Goal: Task Accomplishment & Management: Complete application form

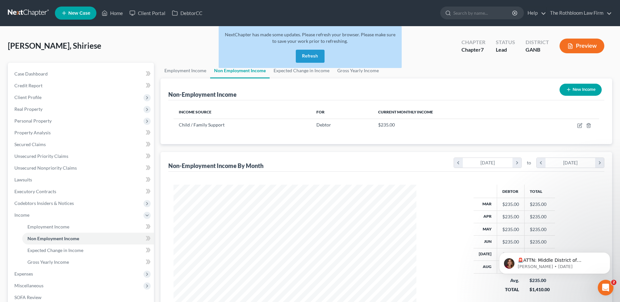
scroll to position [121, 256]
click at [312, 55] on button "Refresh" at bounding box center [310, 56] width 29 height 13
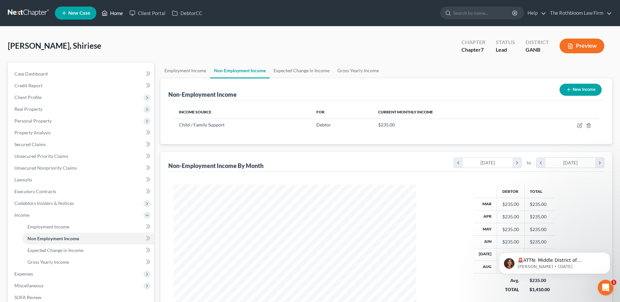
click at [117, 14] on link "Home" at bounding box center [112, 13] width 28 height 12
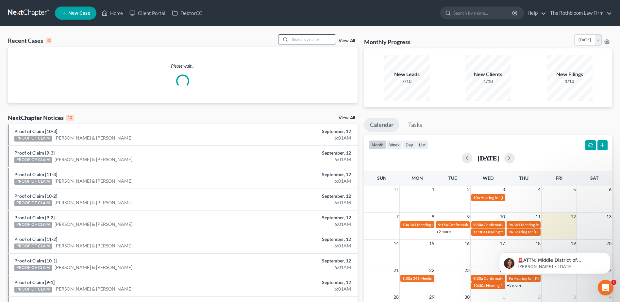
click at [308, 43] on input "search" at bounding box center [313, 39] width 46 height 9
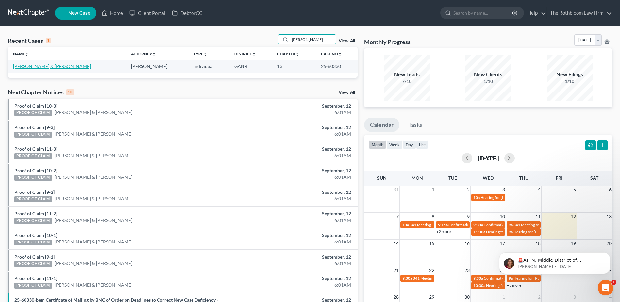
type input "[PERSON_NAME]"
click at [42, 67] on link "[PERSON_NAME] & [PERSON_NAME]" at bounding box center [52, 66] width 78 height 6
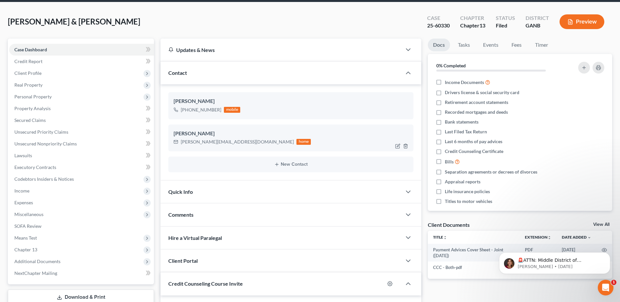
scroll to position [98, 0]
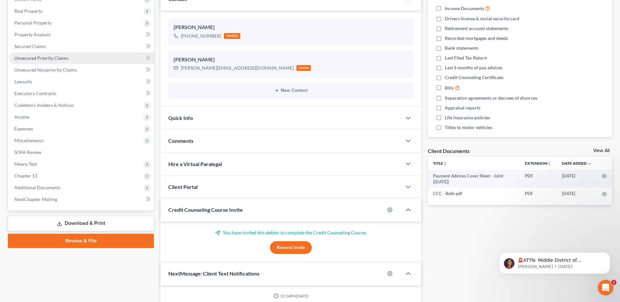
click at [41, 58] on span "Unsecured Priority Claims" at bounding box center [41, 58] width 54 height 6
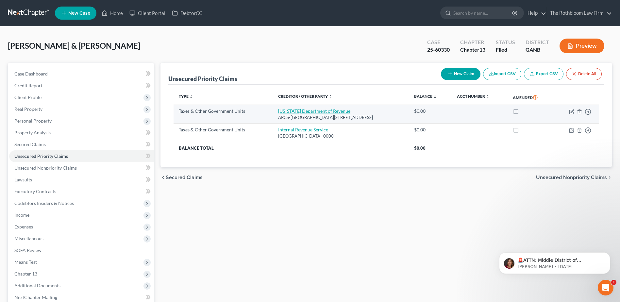
click at [291, 109] on link "[US_STATE] Department of Revenue" at bounding box center [314, 111] width 72 height 6
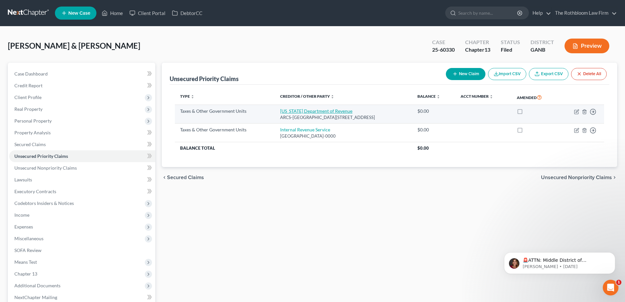
select select "2"
select select "10"
select select "2"
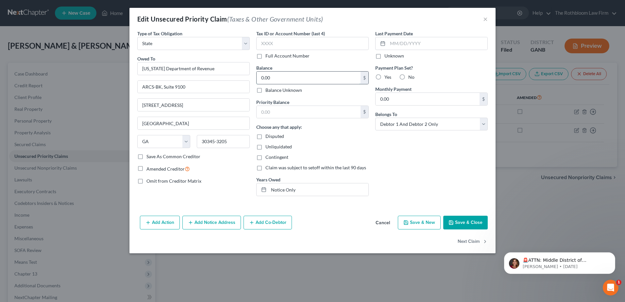
click at [281, 74] on input "0.00" at bounding box center [309, 78] width 104 height 12
type input "10,649.35"
click at [268, 120] on div "Priority Balance $ Choose any that apply: Disputed Unliquidated Contingent Clai…" at bounding box center [312, 148] width 112 height 98
click at [267, 115] on input "text" at bounding box center [309, 112] width 104 height 12
type input "10,649.35"
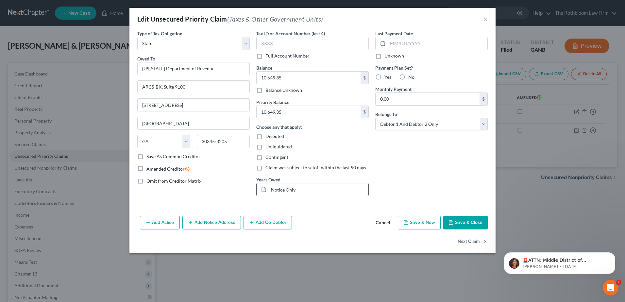
click at [299, 192] on input "Notice Only" at bounding box center [319, 189] width 100 height 12
drag, startPoint x: 268, startPoint y: 191, endPoint x: 302, endPoint y: 185, distance: 33.9
click at [302, 184] on div "Notice Only" at bounding box center [312, 189] width 112 height 13
drag, startPoint x: 305, startPoint y: 189, endPoint x: 266, endPoint y: 193, distance: 39.1
click at [266, 193] on div "Notice Only" at bounding box center [312, 189] width 112 height 13
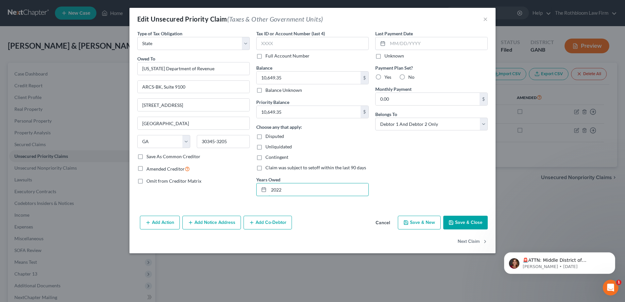
type input "2022"
click at [472, 221] on button "Save & Close" at bounding box center [465, 223] width 44 height 14
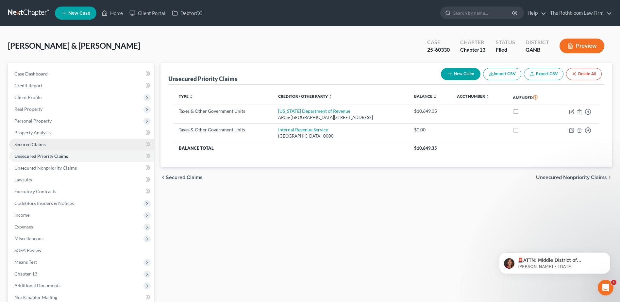
click at [36, 146] on span "Secured Claims" at bounding box center [29, 145] width 31 height 6
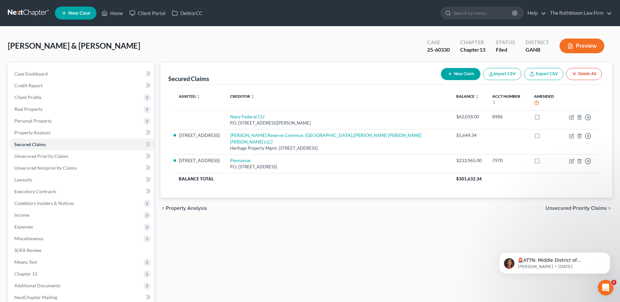
click at [458, 75] on button "New Claim" at bounding box center [461, 74] width 40 height 12
select select "2"
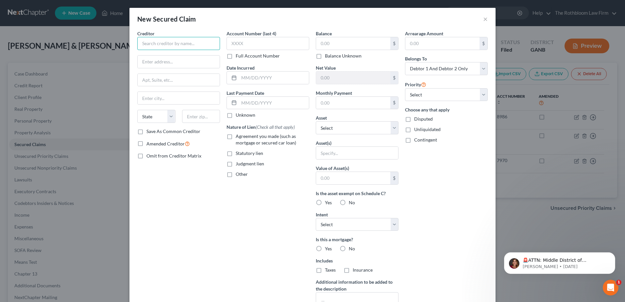
click at [164, 41] on input "text" at bounding box center [178, 43] width 83 height 13
type input "U.S. Dept. of Housing and"
click at [175, 59] on input "Urban" at bounding box center [179, 62] width 82 height 12
type input "Urban Development"
click at [138, 75] on input "text" at bounding box center [179, 80] width 82 height 12
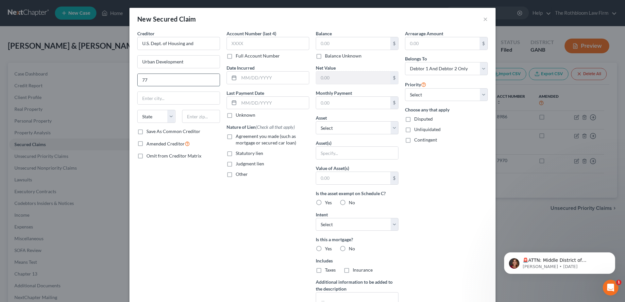
type input "[STREET_ADDRESS]"
type input "30303"
type input "[GEOGRAPHIC_DATA]"
select select "10"
click at [236, 135] on label "Agreement you made (such as mortgage or secured car loan)" at bounding box center [273, 139] width 74 height 13
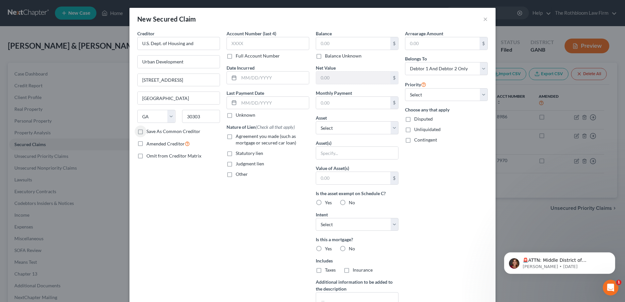
click at [238, 135] on input "Agreement you made (such as mortgage or secured car loan)" at bounding box center [240, 135] width 4 height 4
checkbox input "true"
click at [330, 104] on input "text" at bounding box center [353, 103] width 74 height 12
click at [324, 39] on input "text" at bounding box center [353, 43] width 74 height 12
type input "75,955.90"
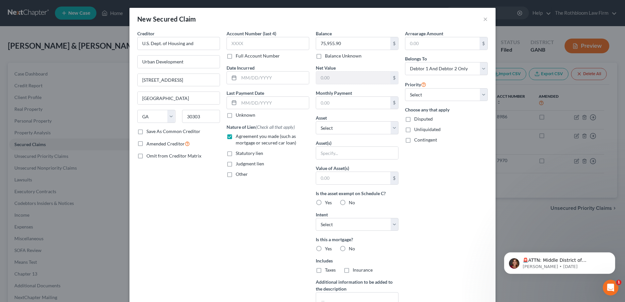
scroll to position [61, 0]
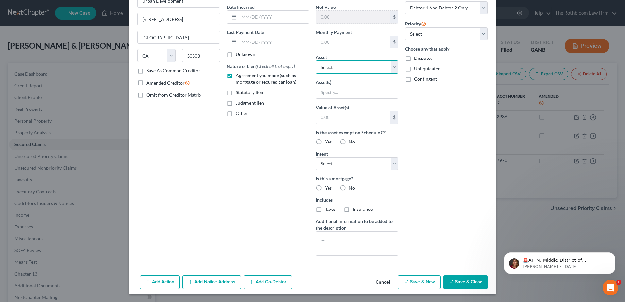
click at [392, 68] on select "Select Other Multiple Assets 1021 Luke St. - $450000.0 2023 GMC Yukon XL - $0.0" at bounding box center [357, 66] width 83 height 13
select select "2"
click at [316, 74] on select "Select Other Multiple Assets 1021 Luke St. - $450000.0 2023 GMC Yukon XL - $0.0" at bounding box center [357, 66] width 83 height 13
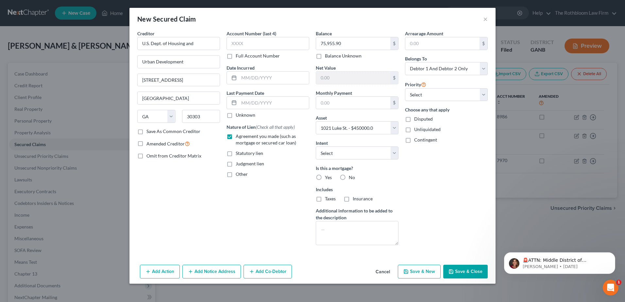
click at [469, 269] on button "Save & Close" at bounding box center [465, 272] width 44 height 14
select select
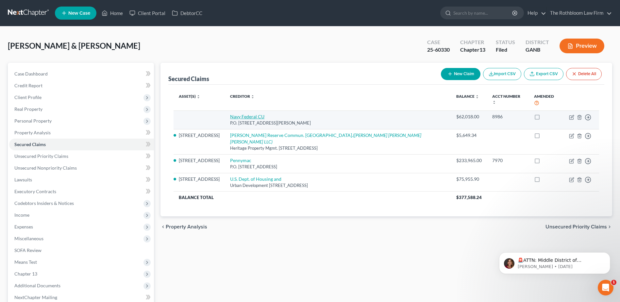
click at [231, 114] on link "Navy Federal CU" at bounding box center [247, 117] width 34 height 6
select select "48"
select select "1"
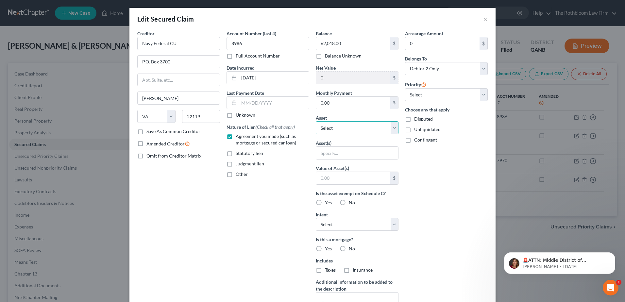
click at [391, 128] on select "Select Other Multiple Assets 1021 Luke St. - $450000.0 2023 GMC Yukon XL - $0.0" at bounding box center [357, 127] width 83 height 13
select select "3"
click at [316, 121] on select "Select Other Multiple Assets 1021 Luke St. - $450000.0 2023 GMC Yukon XL - $0.0" at bounding box center [357, 127] width 83 height 13
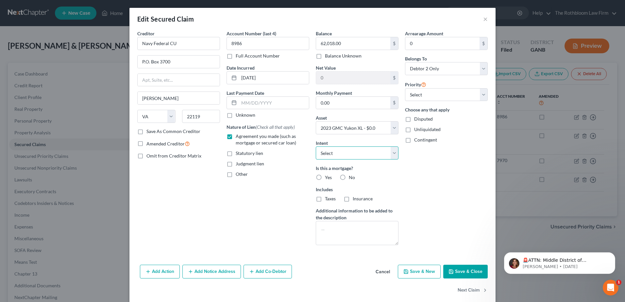
click at [394, 152] on select "Select Surrender Redeem Reaffirm Avoid Other" at bounding box center [357, 152] width 83 height 13
select select "2"
click at [316, 146] on select "Select Surrender Redeem Reaffirm Avoid Other" at bounding box center [357, 152] width 83 height 13
click at [460, 271] on button "Save & Close" at bounding box center [465, 272] width 44 height 14
select select
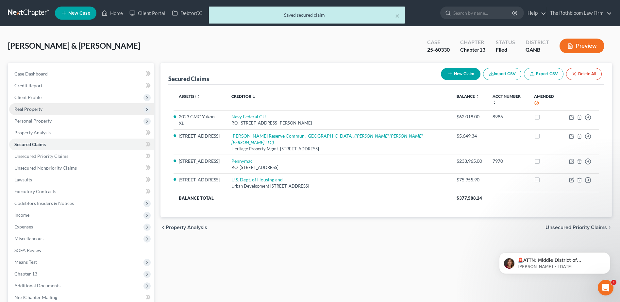
click at [28, 112] on span "Real Property" at bounding box center [81, 109] width 145 height 12
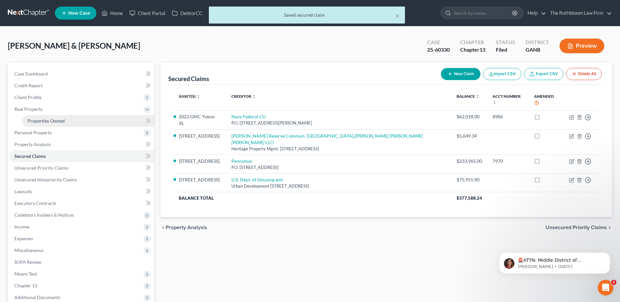
click at [37, 121] on span "Properties Owned" at bounding box center [45, 121] width 37 height 6
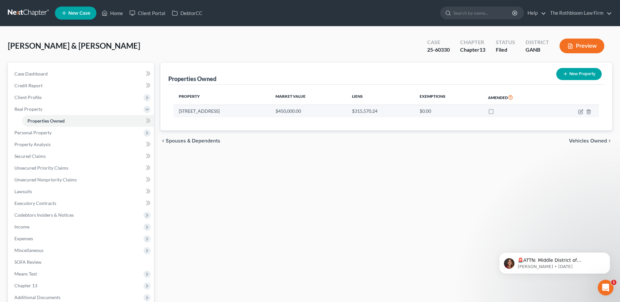
click at [579, 115] on td at bounding box center [574, 111] width 49 height 12
click at [580, 114] on icon "button" at bounding box center [580, 112] width 4 height 4
select select "10"
select select "2"
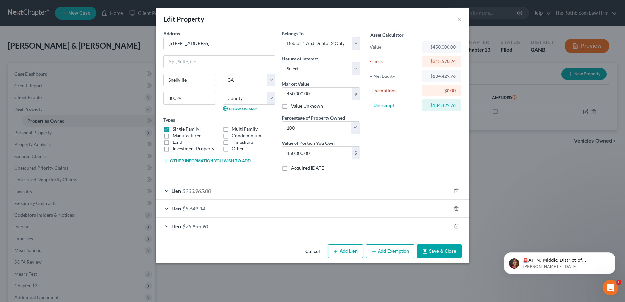
click at [395, 253] on button "Add Exemption" at bounding box center [390, 251] width 49 height 14
select select "2"
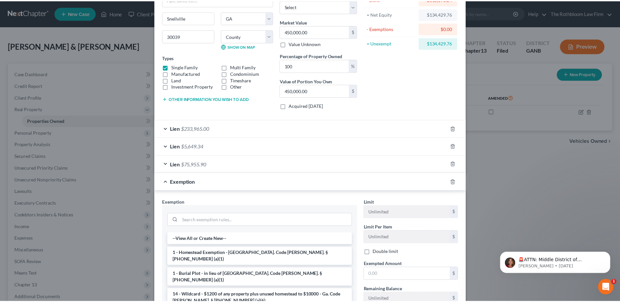
scroll to position [131, 0]
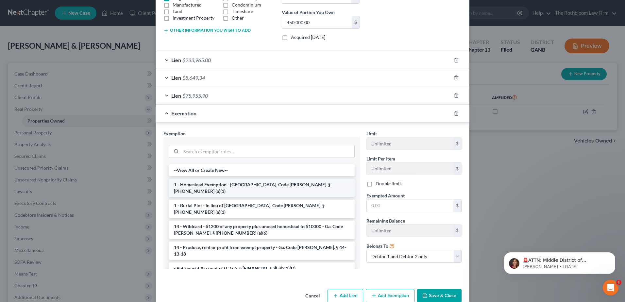
click at [217, 184] on li "1 - Homestead Exemption - [GEOGRAPHIC_DATA]. Code [PERSON_NAME]. § [PHONE_NUMBE…" at bounding box center [262, 188] width 186 height 18
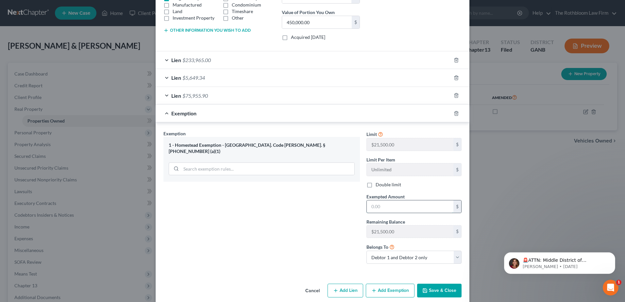
click at [392, 204] on input "text" at bounding box center [410, 206] width 87 height 12
type input "43,000"
click at [434, 291] on button "Save & Close" at bounding box center [439, 291] width 44 height 14
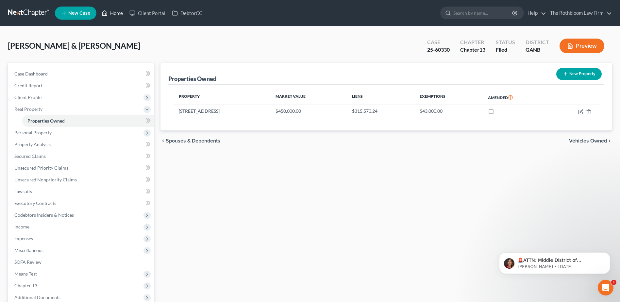
click at [114, 14] on link "Home" at bounding box center [112, 13] width 28 height 12
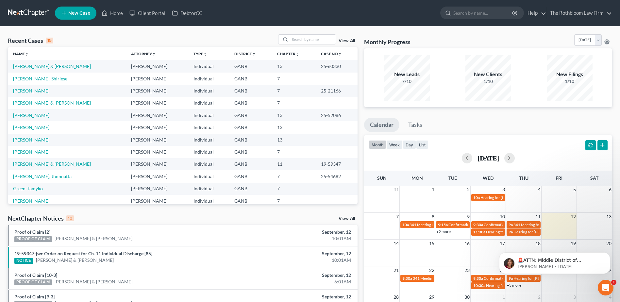
click at [27, 100] on link "[PERSON_NAME] & [PERSON_NAME]" at bounding box center [52, 103] width 78 height 6
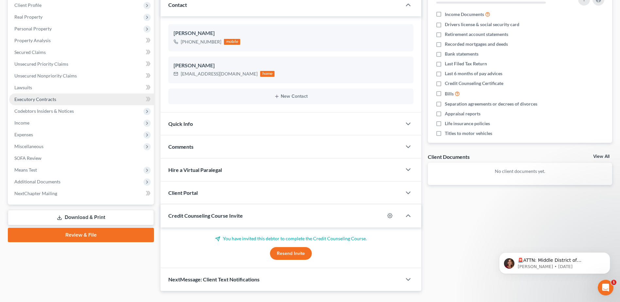
scroll to position [106, 0]
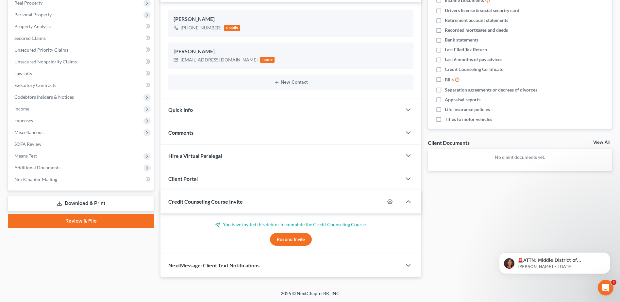
click at [86, 205] on link "Download & Print" at bounding box center [81, 203] width 146 height 15
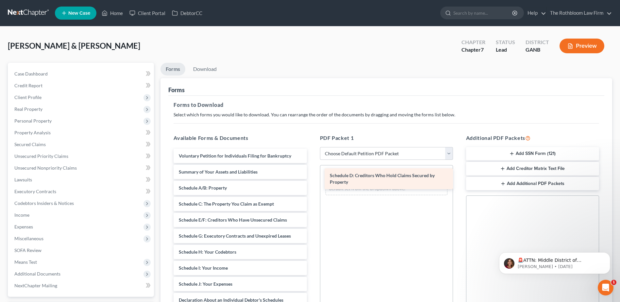
drag, startPoint x: 201, startPoint y: 223, endPoint x: 352, endPoint y: 179, distance: 157.4
click at [312, 179] on div "Schedule D: Creditors Who Hold Claims Secured by Property Voluntary Petition fo…" at bounding box center [239, 297] width 143 height 297
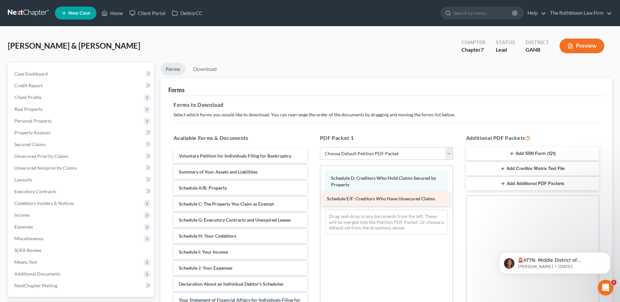
drag, startPoint x: 193, startPoint y: 222, endPoint x: 341, endPoint y: 201, distance: 149.6
click at [312, 201] on div "Schedule E/F: Creditors Who Have Unsecured Claims Voluntary Petition for Indivi…" at bounding box center [239, 289] width 143 height 281
click at [207, 68] on link "Download" at bounding box center [205, 69] width 34 height 13
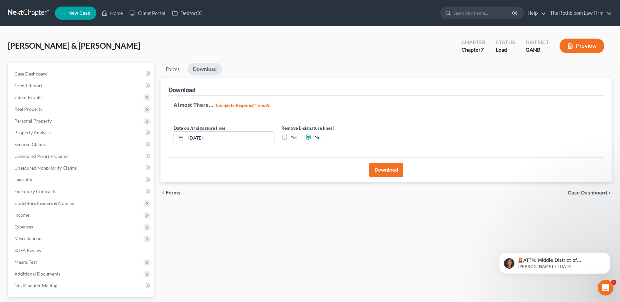
click at [379, 170] on button "Download" at bounding box center [386, 170] width 34 height 14
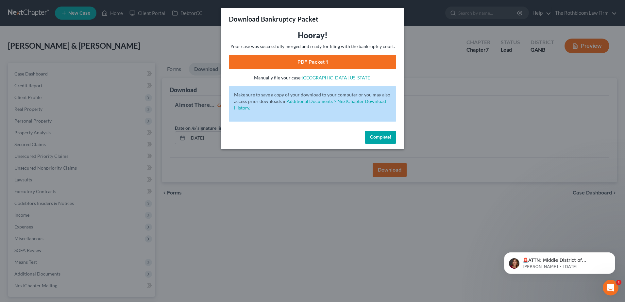
click at [311, 57] on link "PDF Packet 1" at bounding box center [312, 62] width 167 height 14
click at [381, 140] on span "Complete!" at bounding box center [380, 137] width 21 height 6
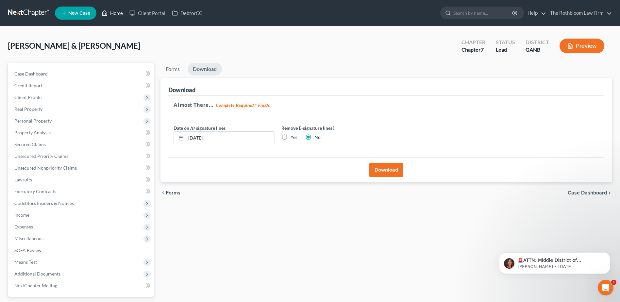
click at [115, 13] on link "Home" at bounding box center [112, 13] width 28 height 12
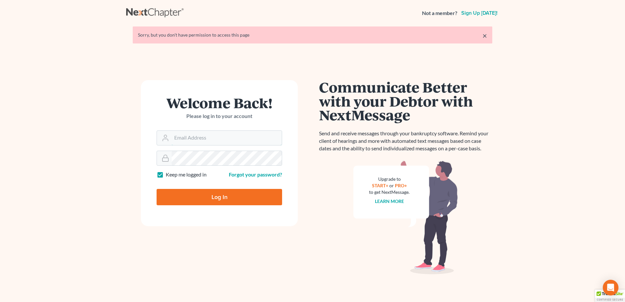
type input "[PERSON_NAME][EMAIL_ADDRESS][DOMAIN_NAME]"
click at [221, 200] on input "Log In" at bounding box center [219, 197] width 125 height 16
type input "Thinking..."
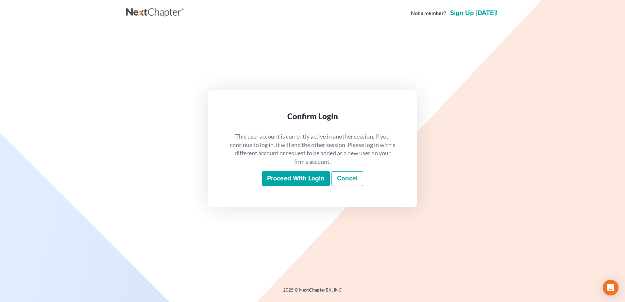
click at [296, 179] on input "Proceed with login" at bounding box center [296, 178] width 68 height 15
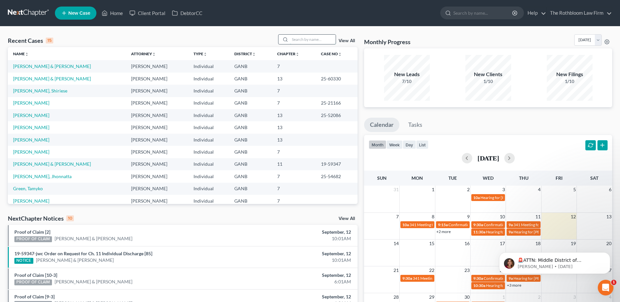
click at [302, 37] on input "search" at bounding box center [313, 39] width 46 height 9
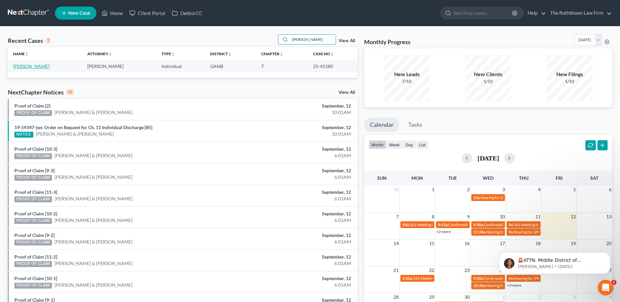
type input "[PERSON_NAME]"
click at [36, 66] on link "[PERSON_NAME]" at bounding box center [31, 66] width 36 height 6
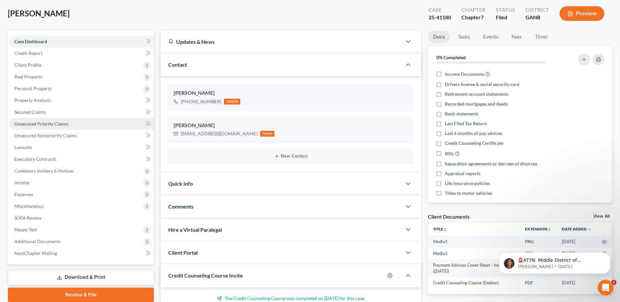
scroll to position [33, 0]
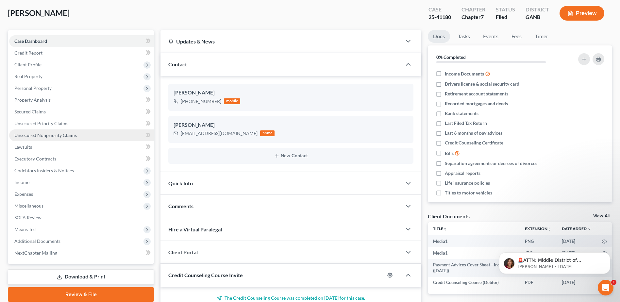
click at [49, 134] on span "Unsecured Nonpriority Claims" at bounding box center [45, 135] width 62 height 6
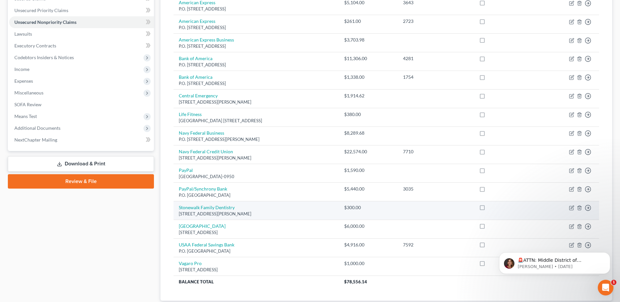
scroll to position [190, 0]
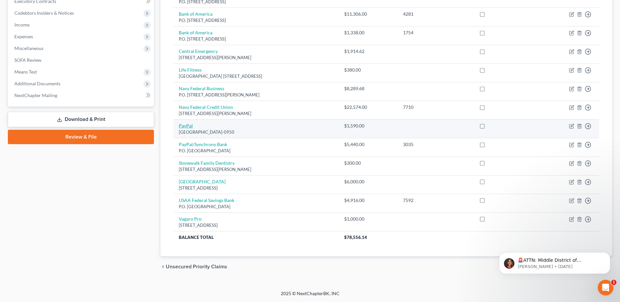
click at [190, 125] on link "PayPal" at bounding box center [186, 126] width 14 height 6
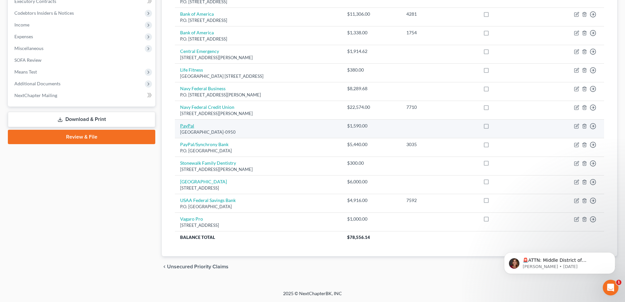
select select "30"
select select "15"
select select "0"
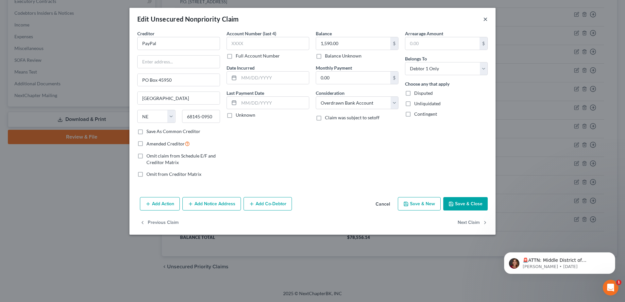
click at [486, 18] on button "×" at bounding box center [485, 19] width 5 height 8
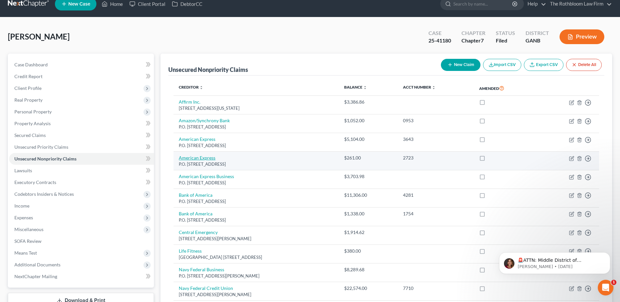
scroll to position [0, 0]
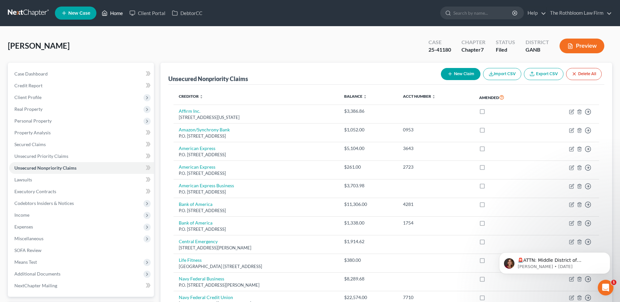
click at [116, 14] on link "Home" at bounding box center [112, 13] width 28 height 12
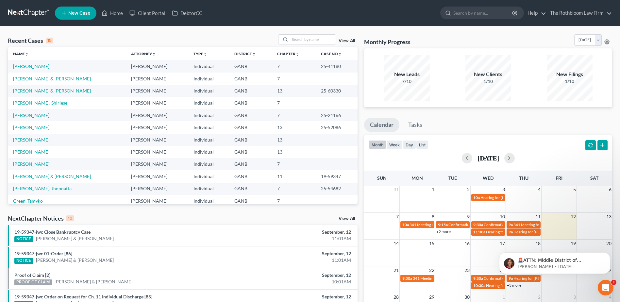
click at [76, 13] on span "New Case" at bounding box center [79, 13] width 22 height 5
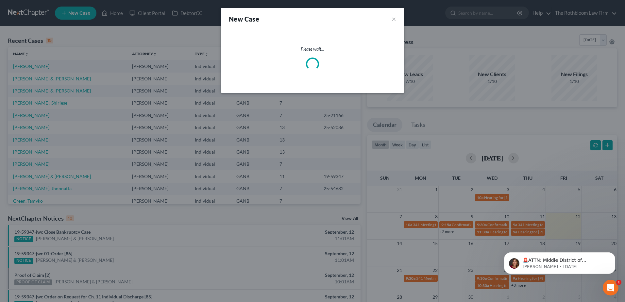
select select "19"
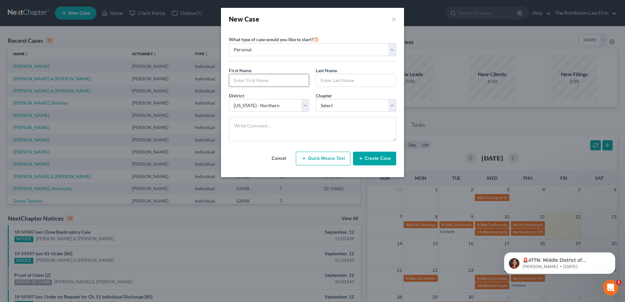
click at [250, 82] on input "text" at bounding box center [269, 80] width 80 height 12
click at [237, 79] on input "text" at bounding box center [269, 80] width 80 height 12
type input "Julio"
type input "Perez"
click at [359, 105] on select "Select 7 11 12 13" at bounding box center [356, 105] width 80 height 13
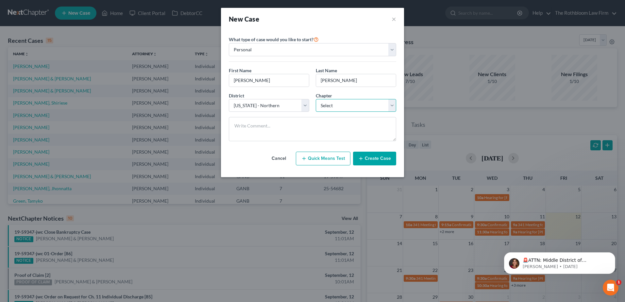
select select "0"
click at [316, 99] on select "Select 7 11 12 13" at bounding box center [356, 105] width 80 height 13
click at [363, 160] on icon "button" at bounding box center [360, 158] width 5 height 5
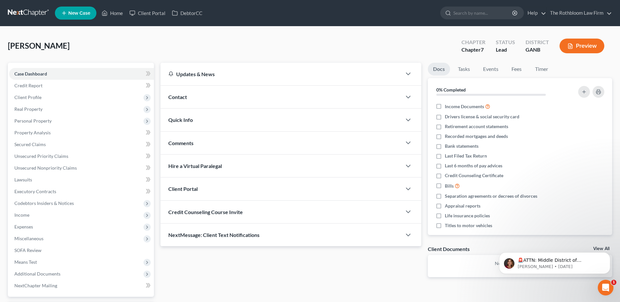
click at [191, 101] on div "Contact" at bounding box center [280, 97] width 241 height 23
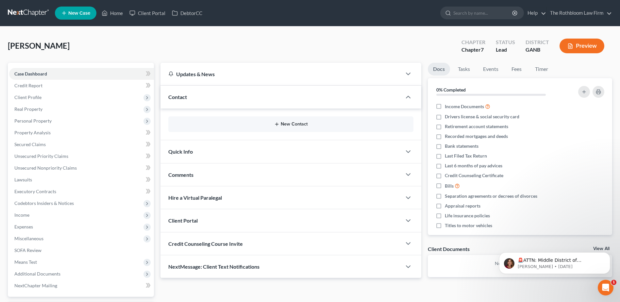
click at [292, 126] on button "New Contact" at bounding box center [291, 124] width 235 height 5
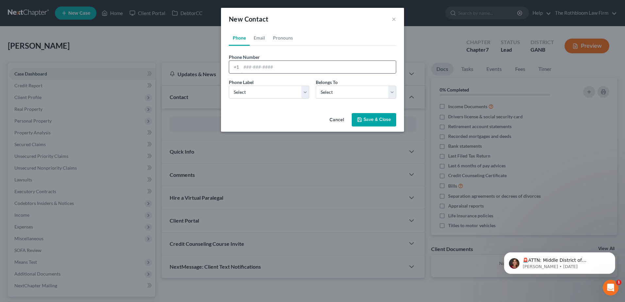
click at [249, 65] on input "tel" at bounding box center [318, 67] width 155 height 12
type input "770-519-7402"
click at [246, 95] on select "Select Mobile Home Work Other" at bounding box center [269, 92] width 80 height 13
select select "0"
click at [229, 86] on select "Select Mobile Home Work Other" at bounding box center [269, 92] width 80 height 13
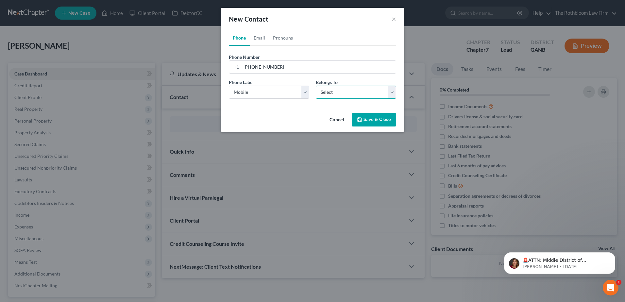
click at [340, 91] on select "Select Client Other" at bounding box center [356, 92] width 80 height 13
select select "0"
click at [316, 86] on select "Select Client Other" at bounding box center [356, 92] width 80 height 13
click at [372, 122] on button "Save & Close" at bounding box center [374, 120] width 44 height 14
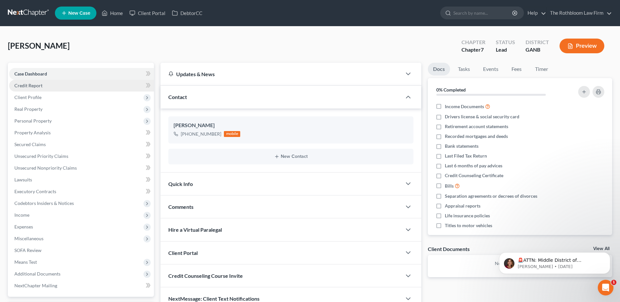
click at [26, 89] on link "Credit Report" at bounding box center [81, 86] width 145 height 12
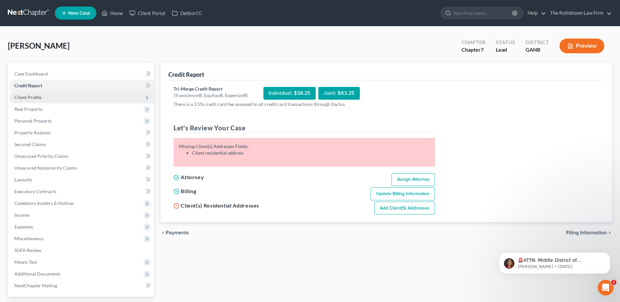
click at [22, 97] on span "Client Profile" at bounding box center [27, 97] width 27 height 6
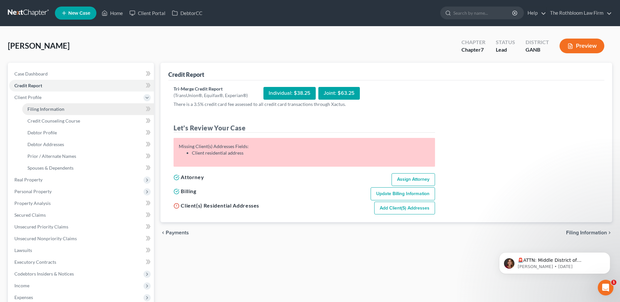
click at [44, 109] on span "Filing Information" at bounding box center [45, 109] width 37 height 6
select select "1"
select select "0"
select select "19"
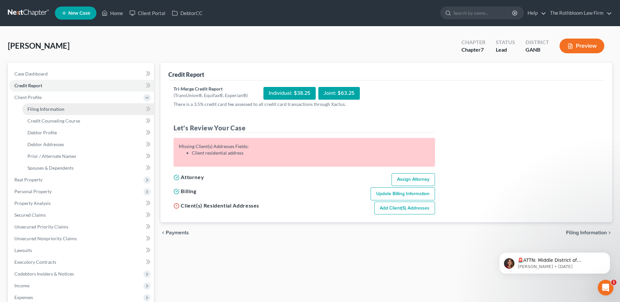
select select "10"
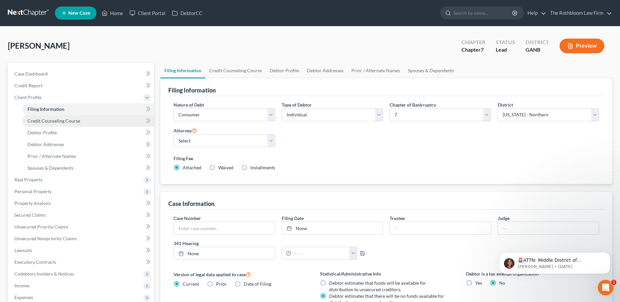
click at [52, 122] on span "Credit Counseling Course" at bounding box center [53, 121] width 53 height 6
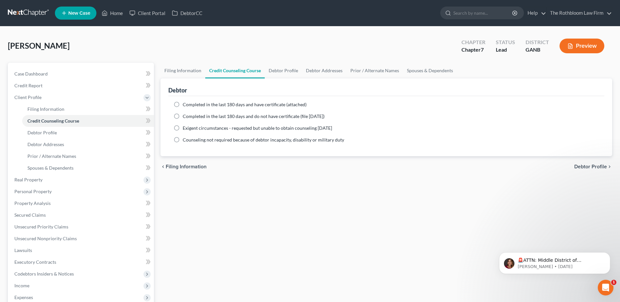
click at [183, 105] on label "Completed in the last 180 days and have certificate (attached)" at bounding box center [245, 104] width 124 height 7
click at [185, 105] on input "Completed in the last 180 days and have certificate (attached)" at bounding box center [187, 103] width 4 height 4
radio input "true"
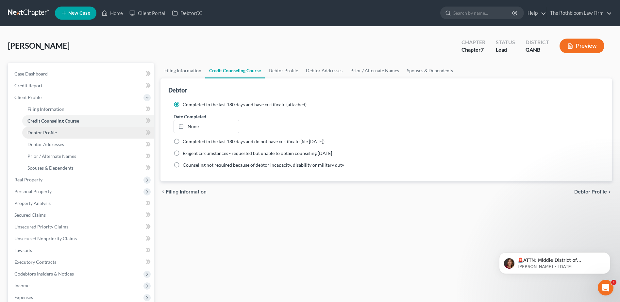
click at [48, 131] on span "Debtor Profile" at bounding box center [41, 133] width 29 height 6
select select "0"
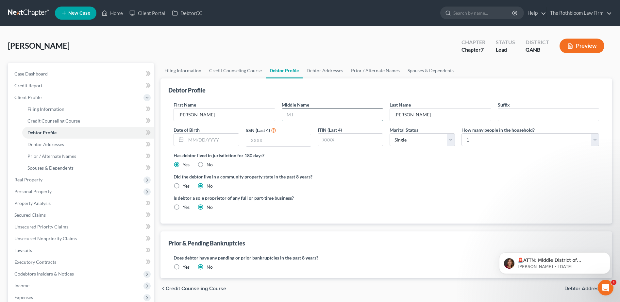
click at [321, 114] on input "text" at bounding box center [332, 114] width 101 height 12
type input "Cesar"
click at [274, 143] on input "text" at bounding box center [278, 140] width 65 height 12
type input "6413"
click at [450, 142] on select "Select Single Married Separated Divorced Widowed" at bounding box center [422, 139] width 65 height 13
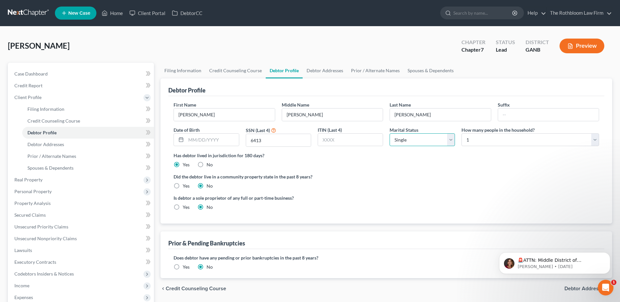
select select "2"
click at [390, 133] on select "Select Single Married Separated Divorced Widowed" at bounding box center [422, 139] width 65 height 13
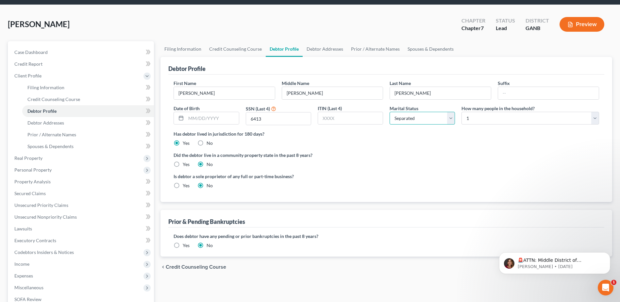
scroll to position [33, 0]
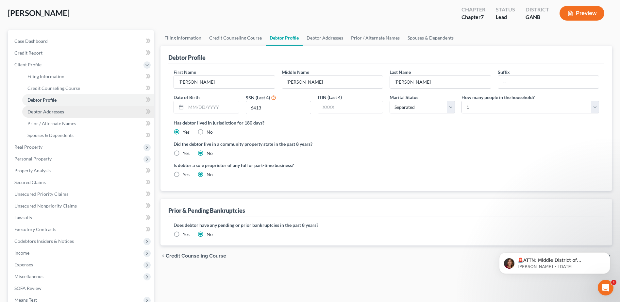
click at [44, 111] on span "Debtor Addresses" at bounding box center [45, 112] width 37 height 6
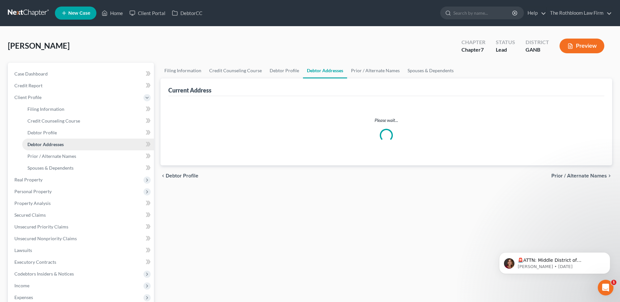
select select "0"
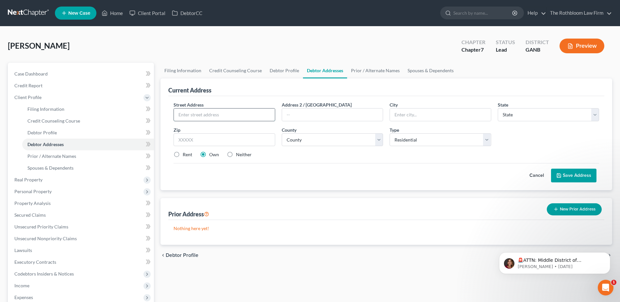
click at [205, 109] on input "text" at bounding box center [224, 114] width 101 height 12
type input "714 Carriage Court"
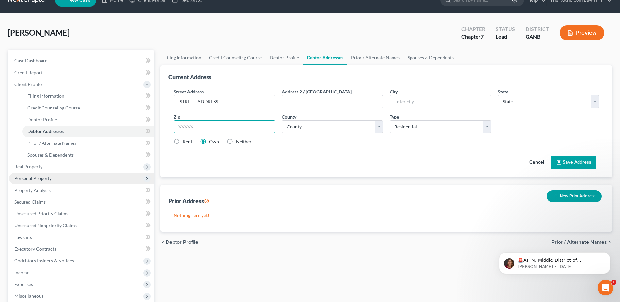
scroll to position [33, 0]
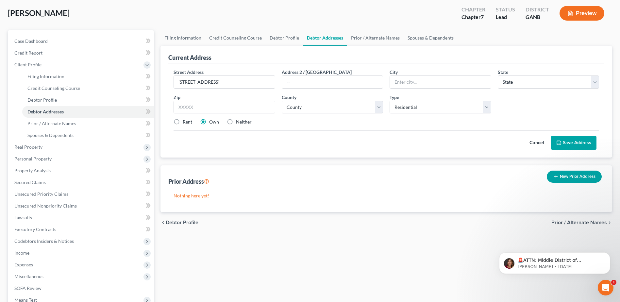
click at [185, 116] on div "Street Address * 714 Carriage Court Address 2 / PO Box City * State * State AL …" at bounding box center [386, 100] width 432 height 62
click at [183, 106] on input "text" at bounding box center [224, 107] width 101 height 13
type input "30044"
type input "Lawrenceville"
select select "10"
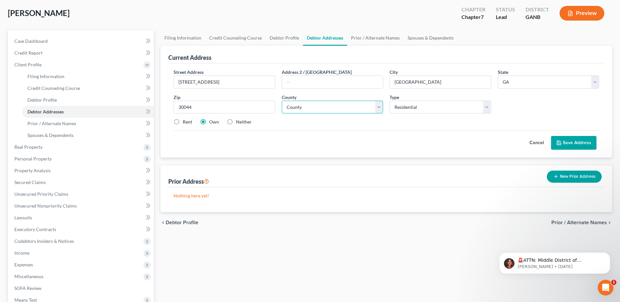
click at [329, 109] on select "County" at bounding box center [332, 107] width 101 height 13
click at [214, 110] on input "30044" at bounding box center [224, 107] width 101 height 13
select select "66"
click at [183, 122] on label "Rent" at bounding box center [187, 122] width 9 height 7
click at [185, 122] on input "Rent" at bounding box center [187, 121] width 4 height 4
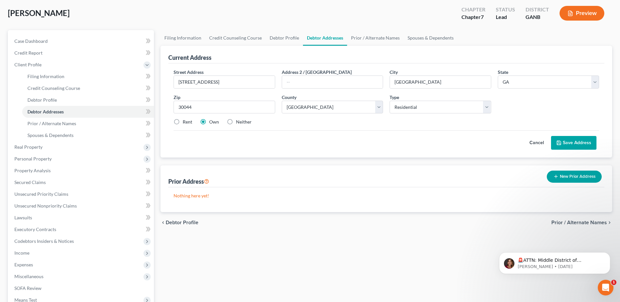
radio input "true"
click at [564, 146] on button "Save Address" at bounding box center [573, 143] width 45 height 14
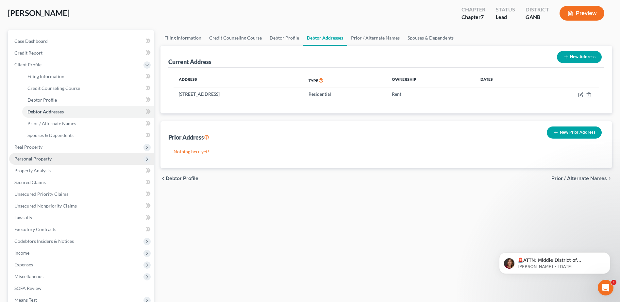
click at [20, 161] on span "Personal Property" at bounding box center [32, 159] width 37 height 6
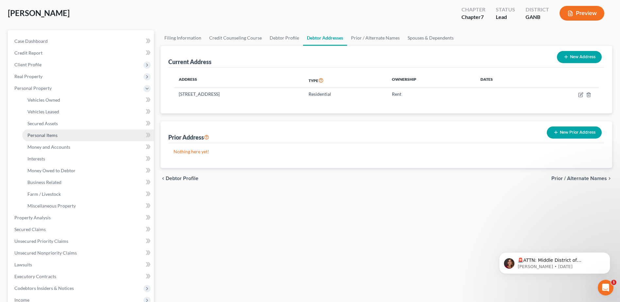
click at [46, 137] on span "Personal Items" at bounding box center [42, 135] width 30 height 6
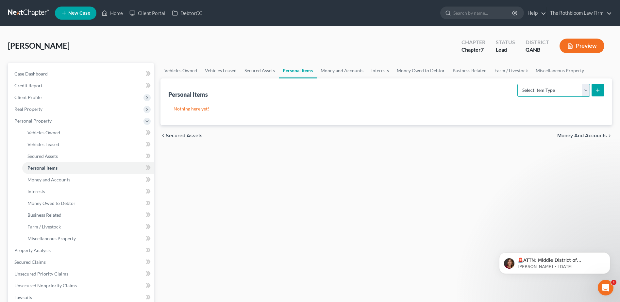
click at [587, 92] on select "Select Item Type Clothing Collectibles Of Value Electronics Firearms Household …" at bounding box center [553, 90] width 73 height 13
select select "household_goods"
click at [518, 84] on select "Select Item Type Clothing Collectibles Of Value Electronics Firearms Household …" at bounding box center [553, 90] width 73 height 13
click at [595, 90] on icon "submit" at bounding box center [597, 90] width 5 height 5
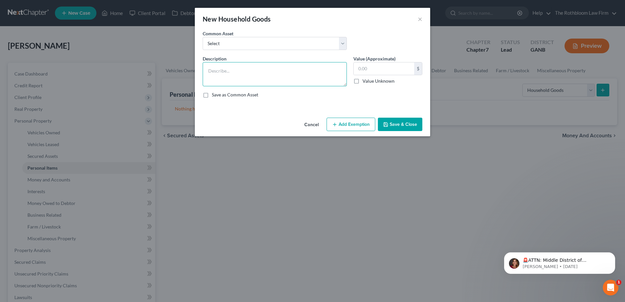
click at [208, 68] on textarea at bounding box center [275, 74] width 144 height 24
type textarea "Household furniture"
type input "3,000"
click at [354, 120] on button "Add Exemption" at bounding box center [350, 125] width 49 height 14
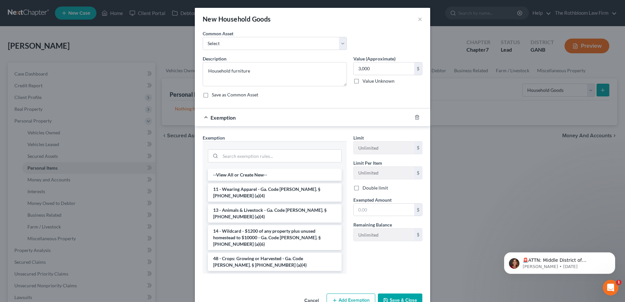
click at [241, 274] on li "6 - Household Goods and Furnishings - Ga. Code [PERSON_NAME]. § [PHONE_NUMBER] …" at bounding box center [275, 283] width 134 height 18
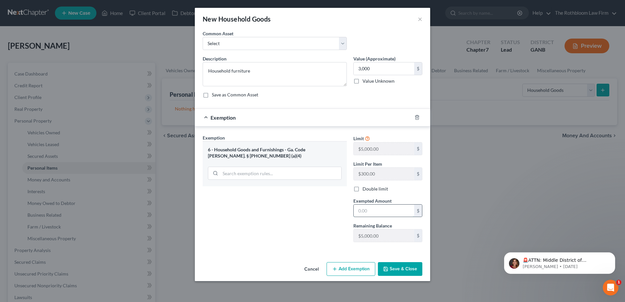
click at [376, 215] on input "text" at bounding box center [384, 211] width 60 height 12
type input "3,000"
click at [391, 266] on button "Save & Close" at bounding box center [400, 269] width 44 height 14
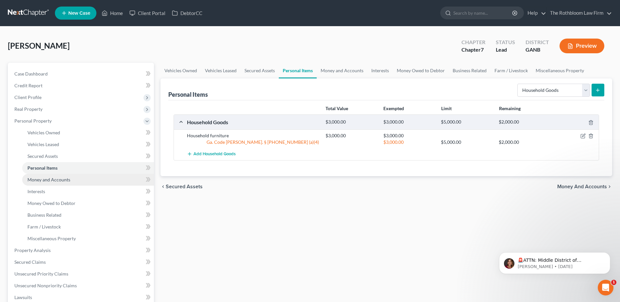
click at [68, 178] on span "Money and Accounts" at bounding box center [48, 180] width 43 height 6
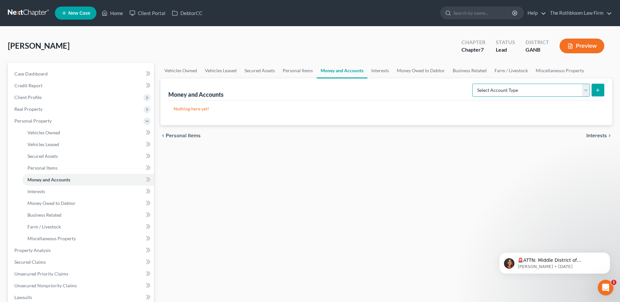
click at [582, 88] on select "Select Account Type Brokerage Cash on Hand Certificates of Deposit Checking Acc…" at bounding box center [531, 90] width 118 height 13
select select "checking"
click at [474, 84] on select "Select Account Type Brokerage Cash on Hand Certificates of Deposit Checking Acc…" at bounding box center [531, 90] width 118 height 13
click at [598, 90] on line "submit" at bounding box center [598, 90] width 0 height 3
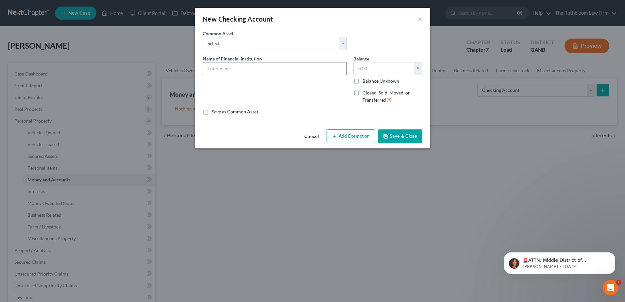
click at [228, 66] on input "text" at bounding box center [274, 68] width 143 height 12
type input "Bank of America"
type input "300"
click at [354, 136] on button "Add Exemption" at bounding box center [350, 136] width 49 height 14
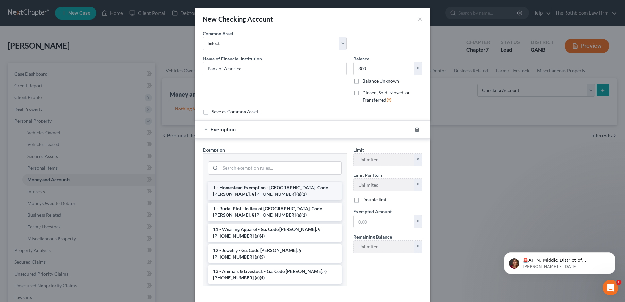
scroll to position [65, 0]
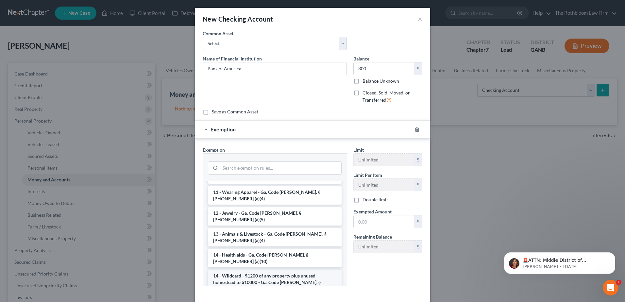
click at [258, 270] on li "14 - Wildcard - $1200 of any property plus unused homestead to $10000 - Ga. Cod…" at bounding box center [275, 282] width 134 height 25
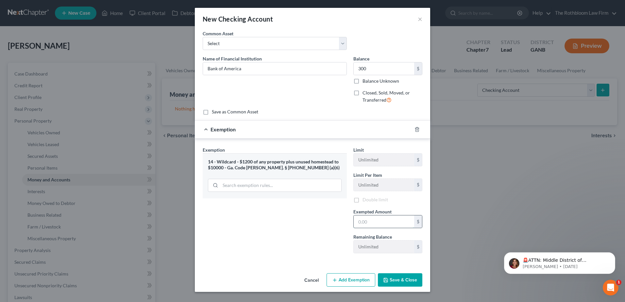
click at [381, 223] on input "text" at bounding box center [384, 221] width 60 height 12
type input "300"
click at [405, 277] on button "Save & Close" at bounding box center [400, 281] width 44 height 14
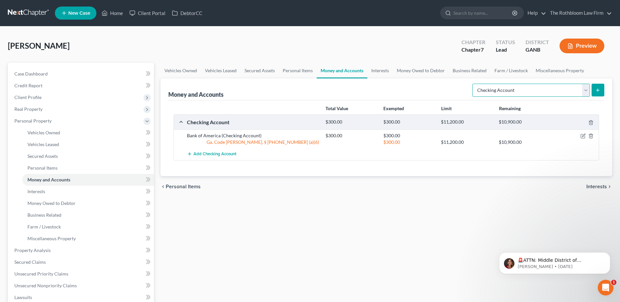
click at [585, 93] on select "Select Account Type Brokerage Cash on Hand Certificates of Deposit Checking Acc…" at bounding box center [531, 90] width 118 height 13
click at [474, 84] on select "Select Account Type Brokerage Cash on Hand Certificates of Deposit Checking Acc…" at bounding box center [531, 90] width 118 height 13
click at [592, 92] on button "submit" at bounding box center [598, 90] width 13 height 13
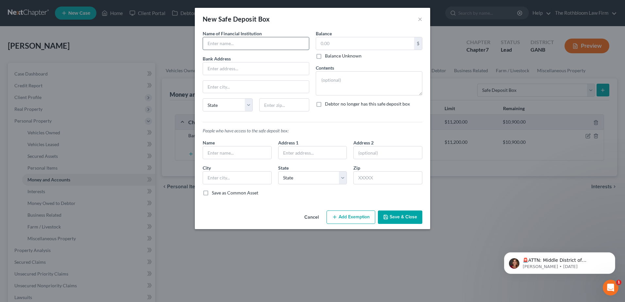
click at [221, 46] on input "text" at bounding box center [256, 43] width 106 height 12
click at [420, 19] on button "×" at bounding box center [420, 19] width 5 height 8
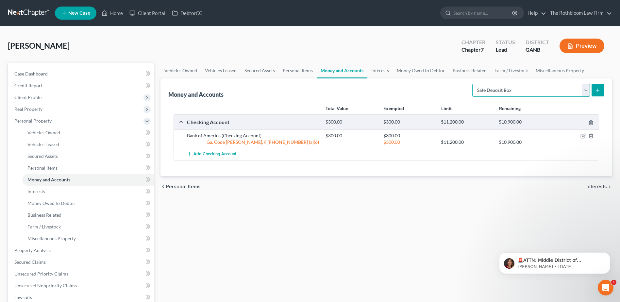
click at [585, 91] on select "Select Account Type Brokerage Cash on Hand Certificates of Deposit Checking Acc…" at bounding box center [531, 90] width 118 height 13
select select "savings"
click at [474, 84] on select "Select Account Type Brokerage Cash on Hand Certificates of Deposit Checking Acc…" at bounding box center [531, 90] width 118 height 13
click at [597, 94] on button "submit" at bounding box center [598, 90] width 13 height 13
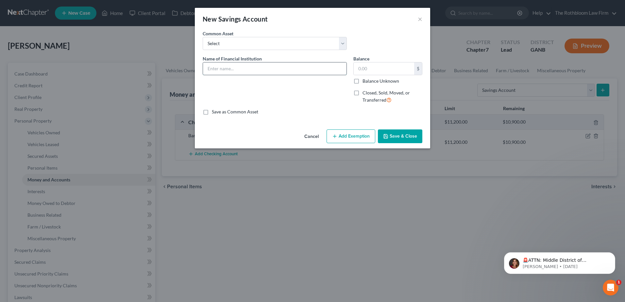
click at [213, 72] on input "text" at bounding box center [274, 68] width 143 height 12
type input "Bank of America"
type input "487"
click at [347, 138] on button "Add Exemption" at bounding box center [350, 136] width 49 height 14
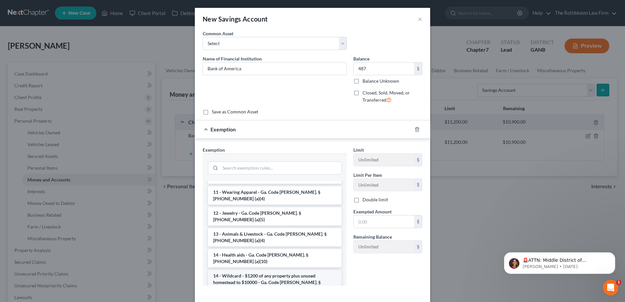
click at [248, 270] on li "14 - Wildcard - $1200 of any property plus unused homestead to $10000 - Ga. Cod…" at bounding box center [275, 282] width 134 height 25
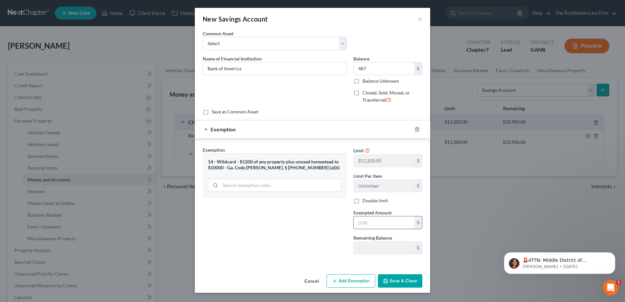
click at [368, 225] on input "text" at bounding box center [384, 222] width 60 height 12
type input "487"
click at [404, 278] on button "Save & Close" at bounding box center [400, 281] width 44 height 14
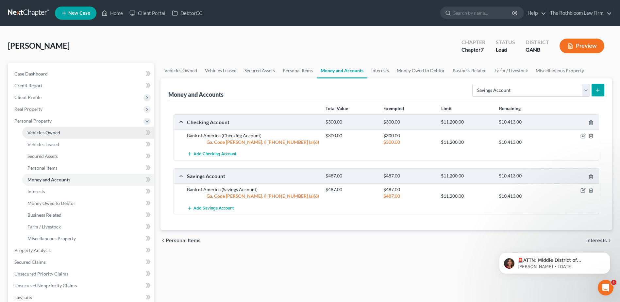
click at [38, 133] on span "Vehicles Owned" at bounding box center [43, 133] width 33 height 6
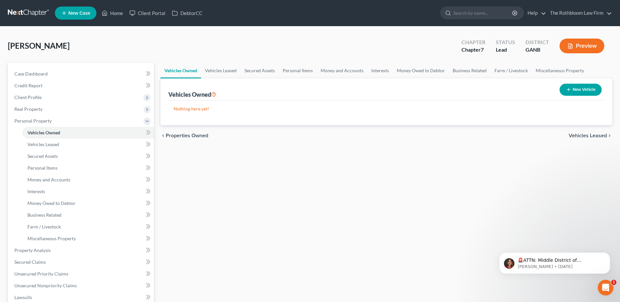
click at [581, 91] on button "New Vehicle" at bounding box center [580, 90] width 42 height 12
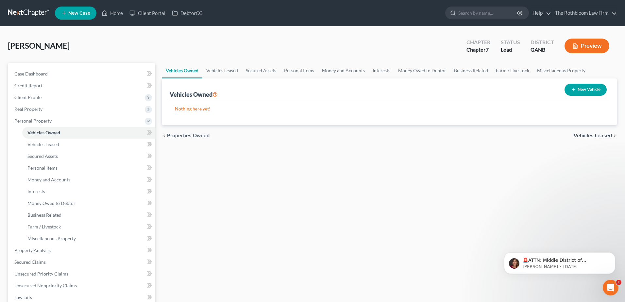
select select "0"
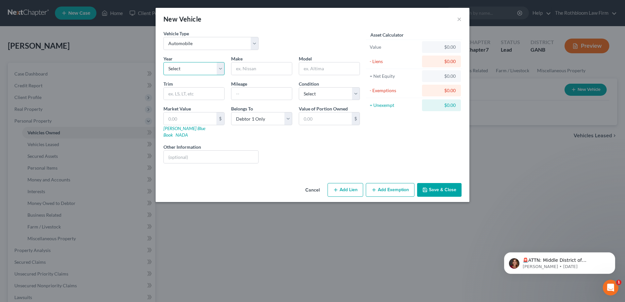
click at [178, 66] on select "Select 2026 2025 2024 2023 2022 2021 2020 2019 2018 2017 2016 2015 2014 2013 20…" at bounding box center [193, 68] width 61 height 13
select select "14"
click at [163, 62] on select "Select 2026 2025 2024 2023 2022 2021 2020 2019 2018 2017 2016 2015 2014 2013 20…" at bounding box center [193, 68] width 61 height 13
click at [242, 71] on input "text" at bounding box center [261, 68] width 60 height 12
type input "Nissan"
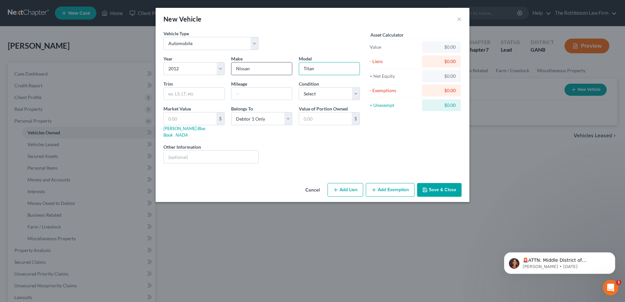
type input "Titan"
click at [250, 99] on input "text" at bounding box center [261, 94] width 60 height 12
type input "234000"
click at [314, 93] on select "Select Excellent Very Good Good Fair Poor" at bounding box center [329, 93] width 61 height 13
select select "2"
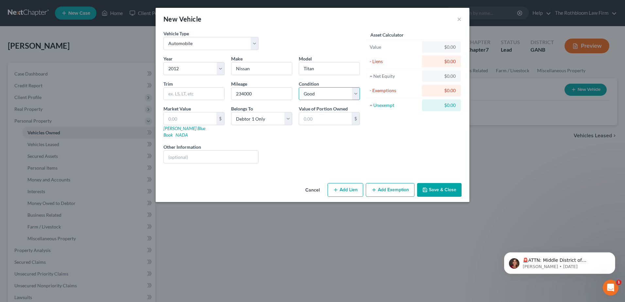
click at [299, 87] on select "Select Excellent Very Good Good Fair Poor" at bounding box center [329, 93] width 61 height 13
click at [330, 183] on button "Add Lien" at bounding box center [345, 190] width 36 height 14
select select "0"
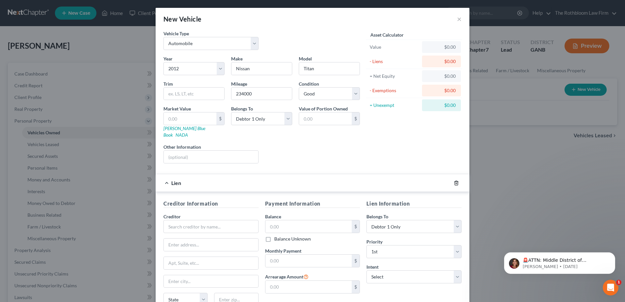
click at [456, 183] on line "button" at bounding box center [456, 183] width 0 height 1
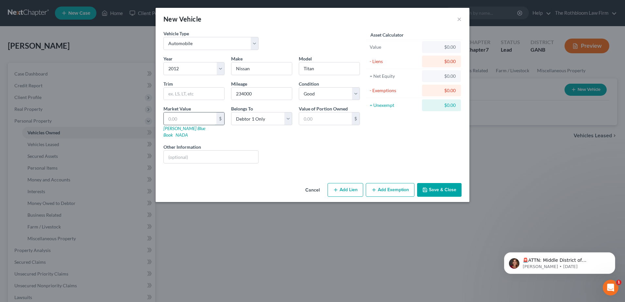
click at [173, 120] on input "text" at bounding box center [190, 118] width 53 height 12
type input "5"
type input "5.00"
type input "50"
type input "50.00"
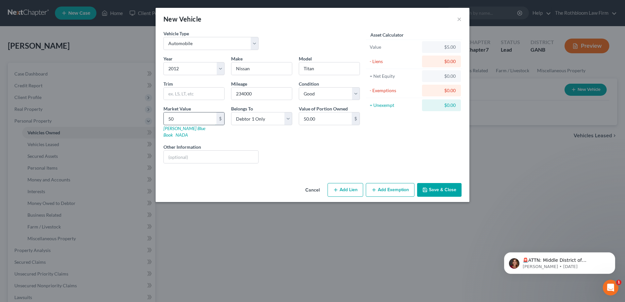
type input "500"
type input "500.00"
type input "5000"
type input "5,000.00"
type input "5,000"
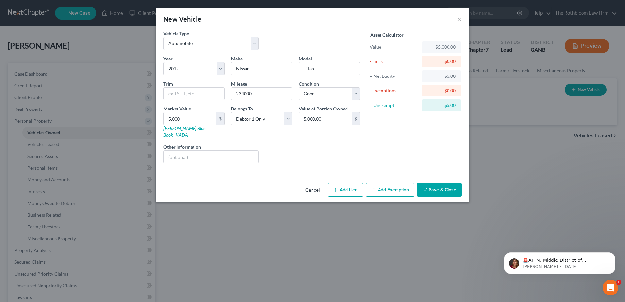
click at [376, 183] on button "Add Exemption" at bounding box center [390, 190] width 49 height 14
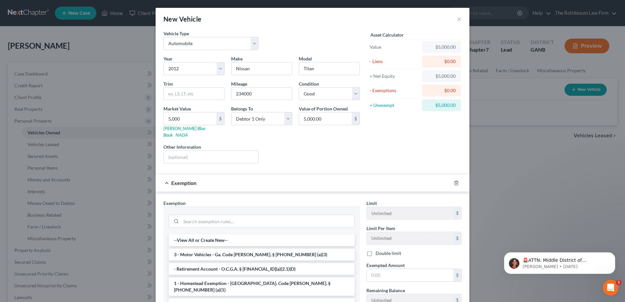
scroll to position [77, 0]
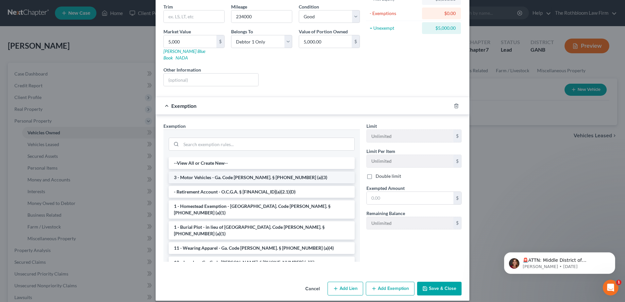
click at [195, 172] on li "3 - Motor Vehicles - Ga. Code [PERSON_NAME]. § [PHONE_NUMBER] (a)(3)" at bounding box center [262, 178] width 186 height 12
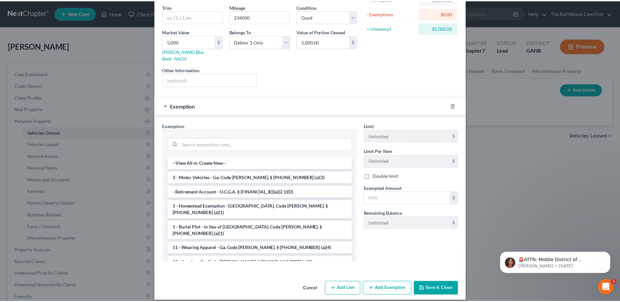
scroll to position [46, 0]
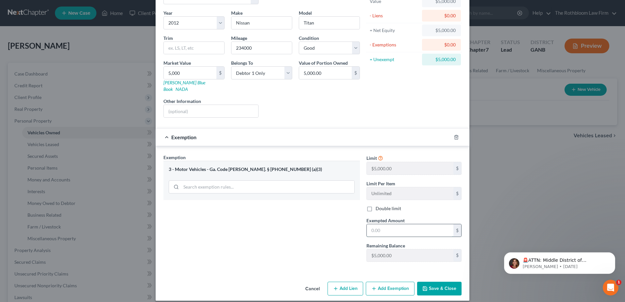
click at [387, 224] on input "text" at bounding box center [410, 230] width 87 height 12
type input "5,000"
click at [436, 282] on button "Save & Close" at bounding box center [439, 289] width 44 height 14
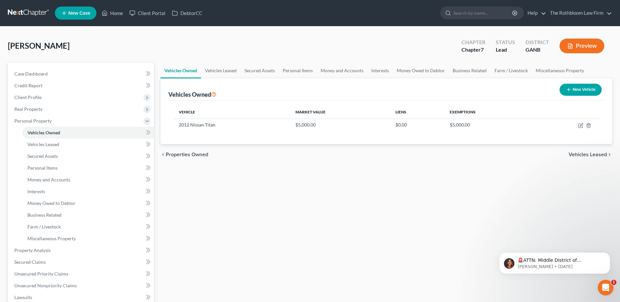
click at [573, 93] on button "New Vehicle" at bounding box center [580, 90] width 42 height 12
select select "0"
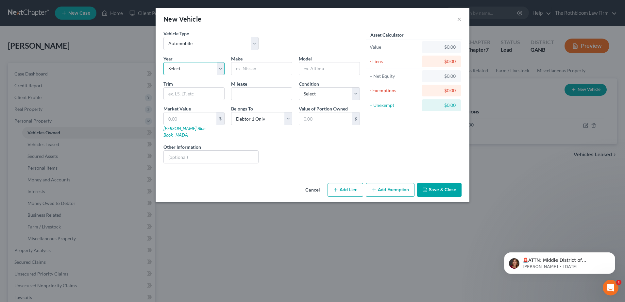
click at [181, 69] on select "Select 2026 2025 2024 2023 2022 2021 2020 2019 2018 2017 2016 2015 2014 2013 20…" at bounding box center [193, 68] width 61 height 13
select select "10"
click at [163, 62] on select "Select 2026 2025 2024 2023 2022 2021 2020 2019 2018 2017 2016 2015 2014 2013 20…" at bounding box center [193, 68] width 61 height 13
click at [243, 74] on input "text" at bounding box center [261, 68] width 60 height 12
type input "Chevrolet"
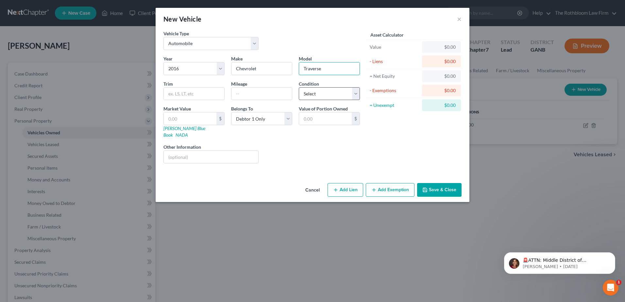
type input "Traverse"
click at [330, 94] on select "Select Excellent Very Good Good Fair Poor" at bounding box center [329, 93] width 61 height 13
select select "2"
click at [299, 87] on select "Select Excellent Very Good Good Fair Poor" at bounding box center [329, 93] width 61 height 13
click at [440, 185] on button "Save & Close" at bounding box center [439, 190] width 44 height 14
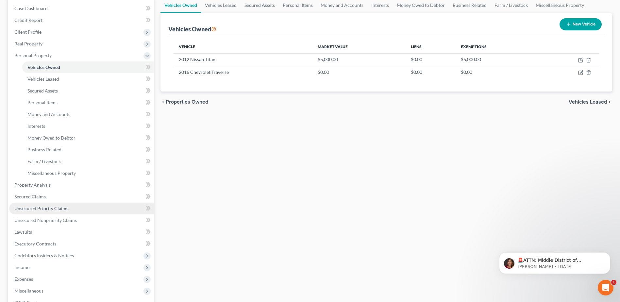
click at [50, 210] on span "Unsecured Priority Claims" at bounding box center [41, 209] width 54 height 6
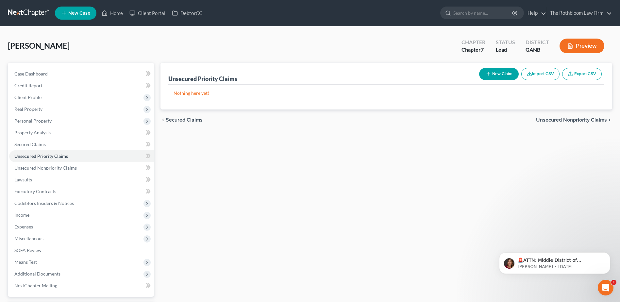
click at [490, 72] on button "New Claim" at bounding box center [499, 74] width 40 height 12
select select "0"
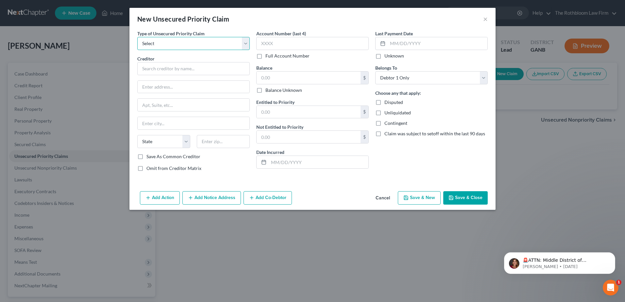
click at [172, 42] on select "Select Taxes & Other Government Units Domestic Support Obligations Extensions o…" at bounding box center [193, 43] width 112 height 13
select select "0"
click at [137, 37] on select "Select Taxes & Other Government Units Domestic Support Obligations Extensions o…" at bounding box center [193, 43] width 112 height 13
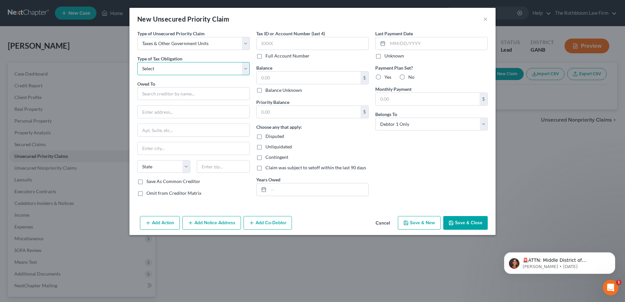
click at [153, 68] on select "Select Federal City State Franchise Tax Board Other" at bounding box center [193, 68] width 112 height 13
select select "0"
click at [137, 62] on select "Select Federal City State Franchise Tax Board Other" at bounding box center [193, 68] width 112 height 13
click at [175, 97] on input "text" at bounding box center [193, 93] width 112 height 13
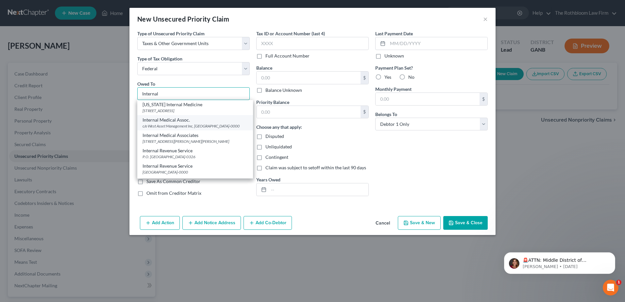
scroll to position [33, 0]
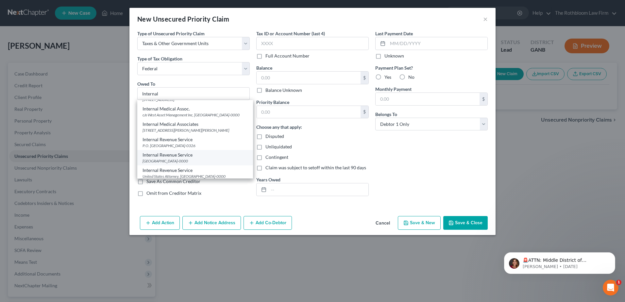
click at [181, 158] on div "[GEOGRAPHIC_DATA]-0000" at bounding box center [194, 161] width 105 height 6
type input "Internal Revenue Service"
type input "PO Box 7346"
type input "Philadelphia"
select select "39"
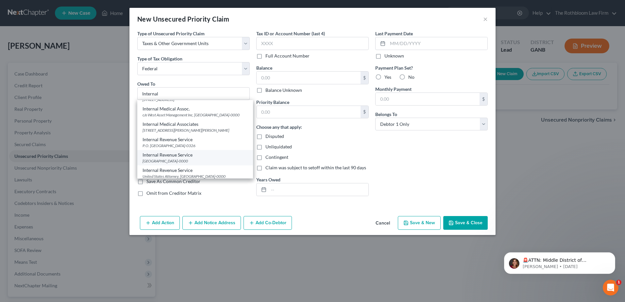
type input "19101-0000"
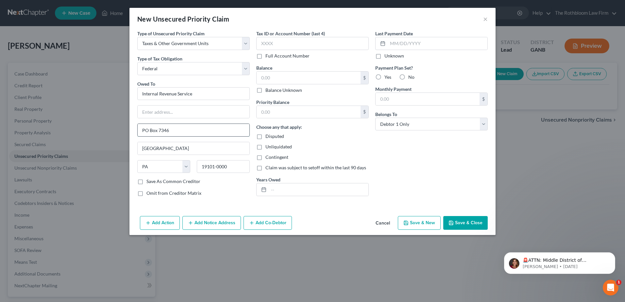
click at [144, 129] on input "PO Box 7346" at bounding box center [194, 130] width 112 height 12
type input "P.O. Box 7346"
click at [269, 78] on input "text" at bounding box center [309, 78] width 104 height 12
type input "4,900"
click at [268, 108] on input "text" at bounding box center [309, 112] width 104 height 12
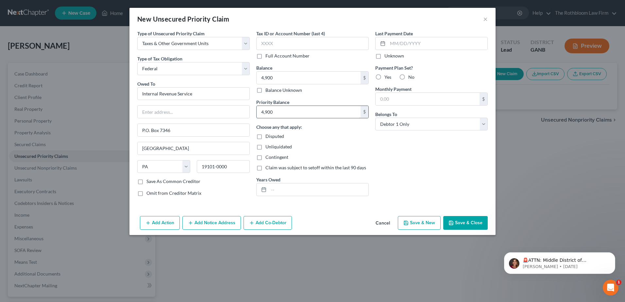
type input "4,900"
click at [270, 192] on input "text" at bounding box center [319, 189] width 100 height 12
type input "2023, 2024"
click at [460, 225] on button "Save & Close" at bounding box center [465, 223] width 44 height 14
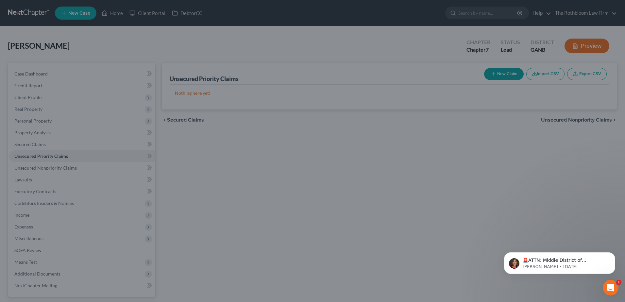
type input "4,900.00"
type input "0.00"
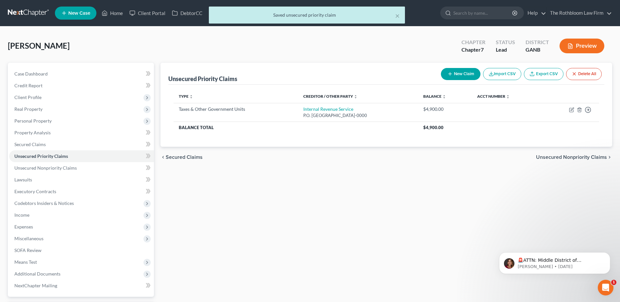
click at [463, 74] on button "New Claim" at bounding box center [461, 74] width 40 height 12
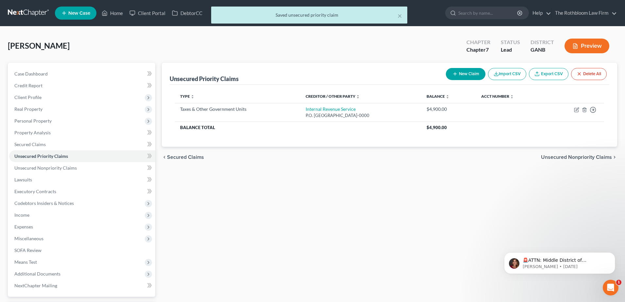
select select "0"
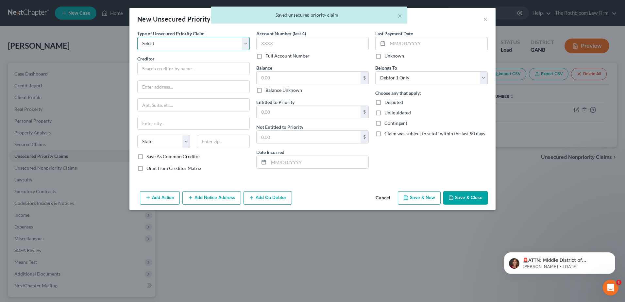
click at [160, 44] on select "Select Taxes & Other Government Units Domestic Support Obligations Extensions o…" at bounding box center [193, 43] width 112 height 13
select select "0"
click at [137, 37] on select "Select Taxes & Other Government Units Domestic Support Obligations Extensions o…" at bounding box center [193, 43] width 112 height 13
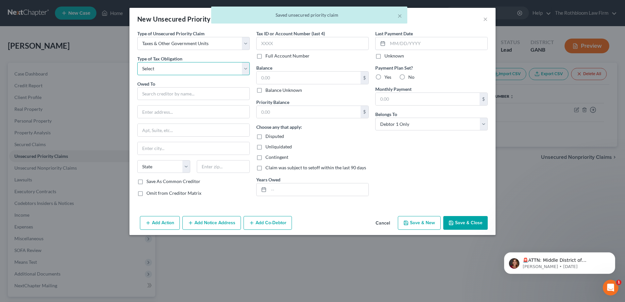
click at [160, 68] on select "Select Federal City State Franchise Tax Board Other" at bounding box center [193, 68] width 112 height 13
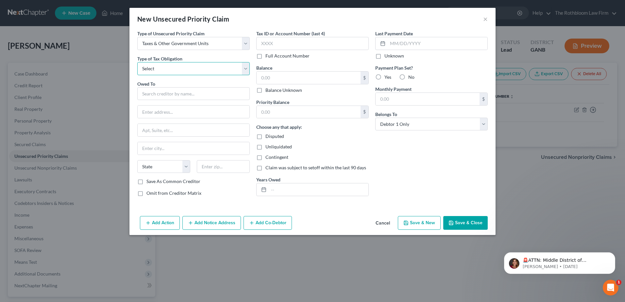
select select "2"
click at [137, 62] on select "Select Federal City State Franchise Tax Board Other" at bounding box center [193, 68] width 112 height 13
click at [154, 93] on input "text" at bounding box center [193, 93] width 112 height 13
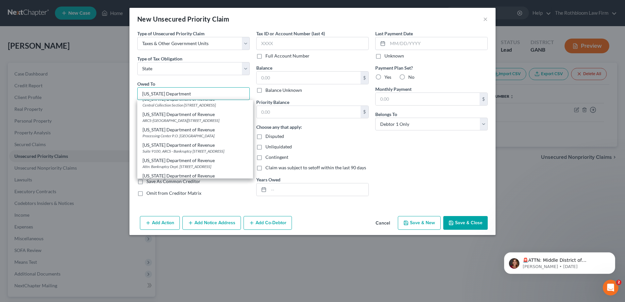
scroll to position [242, 0]
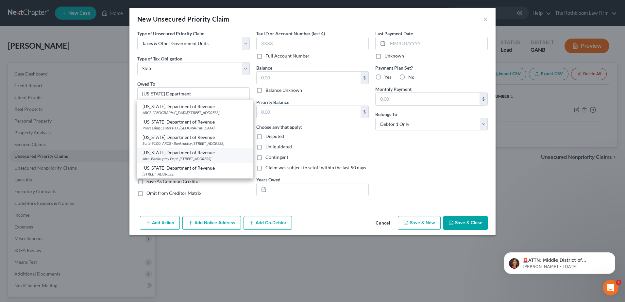
click at [170, 156] on div "Attn: Bankruptcy Dept. 2595 Century Parkway, NE, #339, Atlanta, GA 30345" at bounding box center [194, 159] width 105 height 6
type input "[US_STATE] Department of Revenue"
type input "Attn: Bankruptcy Dept."
type input "2595 Century Parkway, NE, #339"
type input "[GEOGRAPHIC_DATA]"
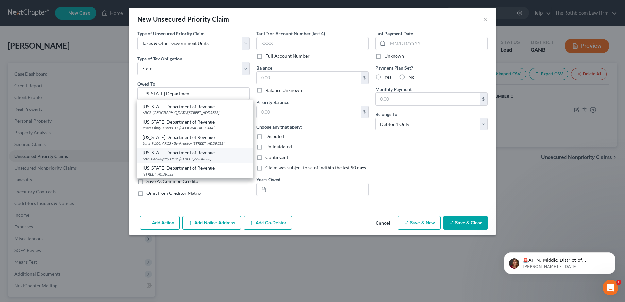
select select "10"
type input "30345"
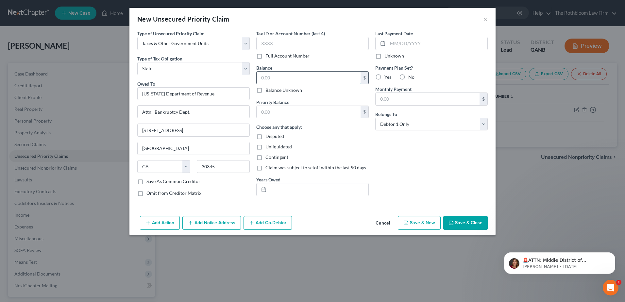
click at [272, 79] on input "text" at bounding box center [309, 78] width 104 height 12
type input "600"
click at [276, 191] on input "text" at bounding box center [319, 189] width 100 height 12
type input "2024"
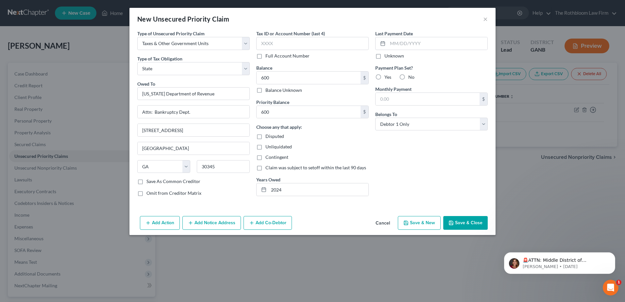
click at [460, 223] on button "Save & Close" at bounding box center [465, 223] width 44 height 14
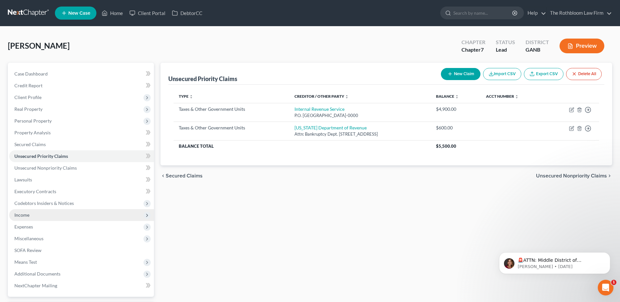
click at [33, 214] on span "Income" at bounding box center [81, 215] width 145 height 12
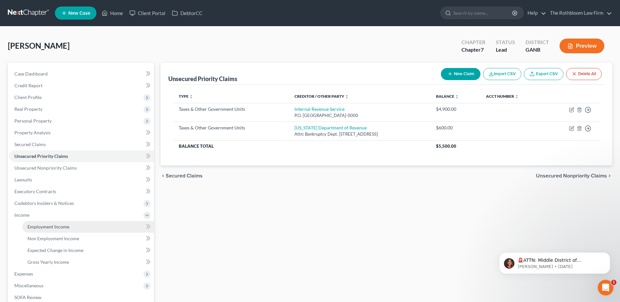
click at [39, 227] on span "Employment Income" at bounding box center [48, 227] width 42 height 6
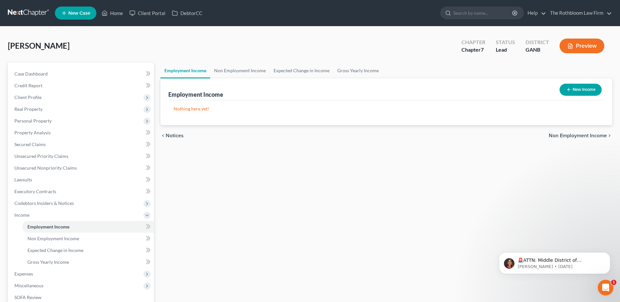
click at [577, 92] on button "New Income" at bounding box center [580, 90] width 42 height 12
select select "0"
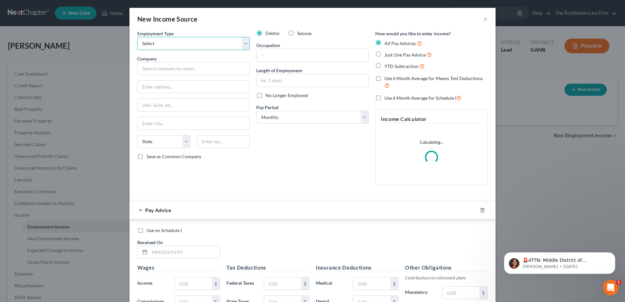
click at [163, 44] on select "Select Full or Part Time Employment Self Employment" at bounding box center [193, 43] width 112 height 13
select select "0"
click at [137, 37] on select "Select Full or Part Time Employment Self Employment" at bounding box center [193, 43] width 112 height 13
click at [151, 68] on input "text" at bounding box center [193, 68] width 112 height 13
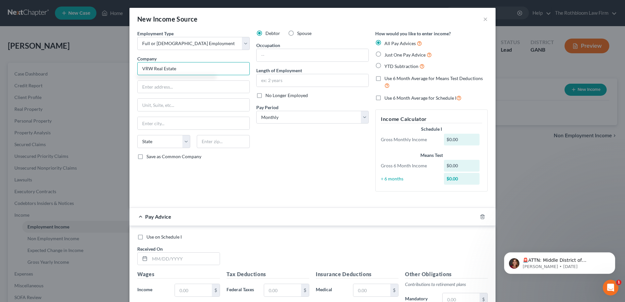
type input "VRW Real Estate"
type input "1000 Crescent River Pass"
type input "Suwanee"
select select "10"
click at [279, 56] on input "text" at bounding box center [313, 55] width 112 height 12
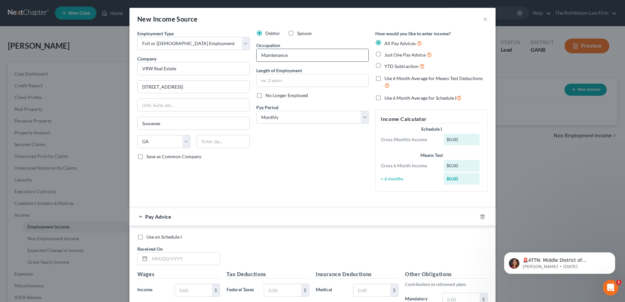
type input "Maintenance"
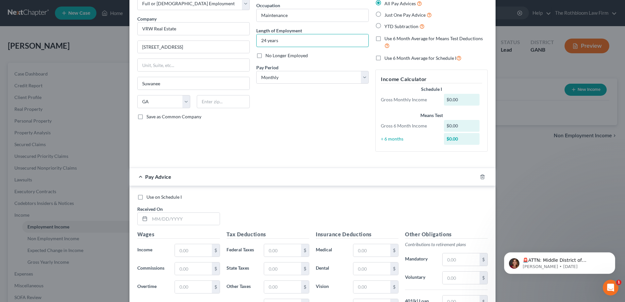
scroll to position [98, 0]
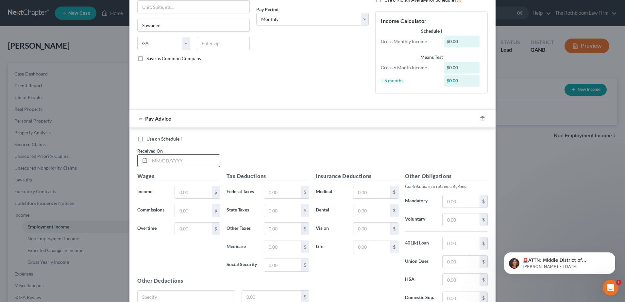
type input "24 years"
click at [165, 157] on input "text" at bounding box center [185, 161] width 70 height 12
type input "09/01/2025"
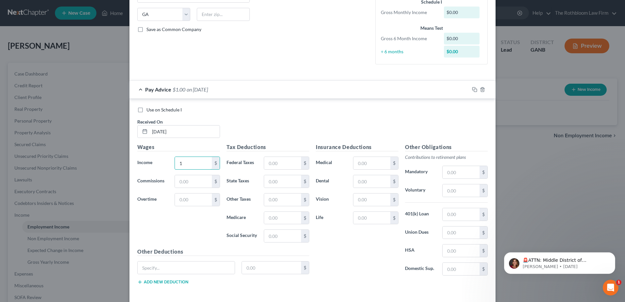
scroll to position [156, 0]
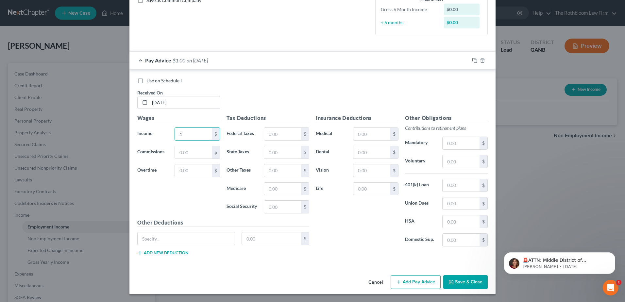
type input "1"
click at [466, 285] on button "Save & Close" at bounding box center [465, 282] width 44 height 14
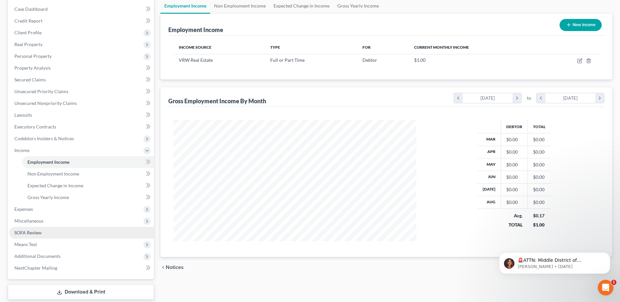
scroll to position [65, 0]
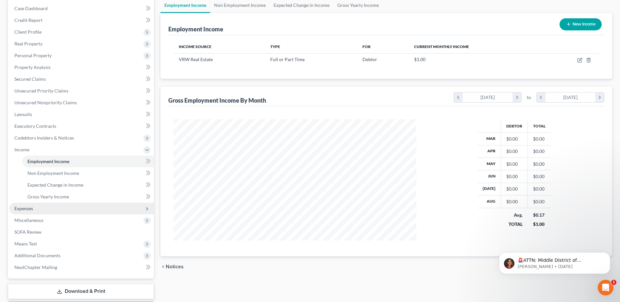
click at [26, 209] on span "Expenses" at bounding box center [23, 209] width 19 height 6
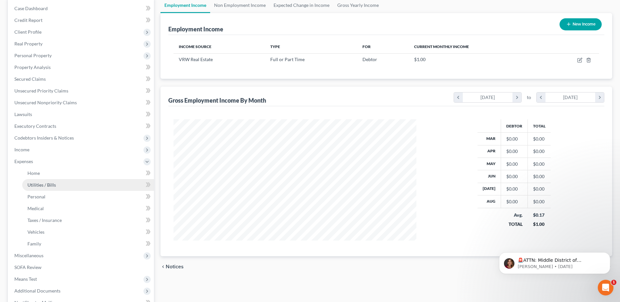
click at [43, 186] on span "Utilities / Bills" at bounding box center [41, 185] width 28 height 6
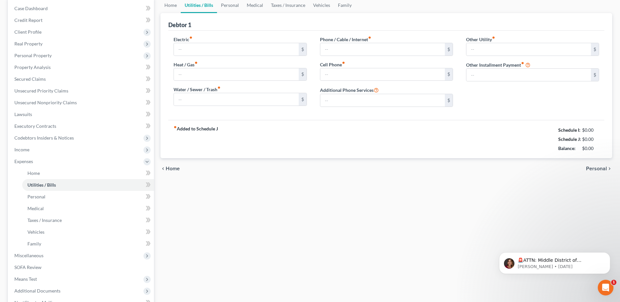
type input "0.00"
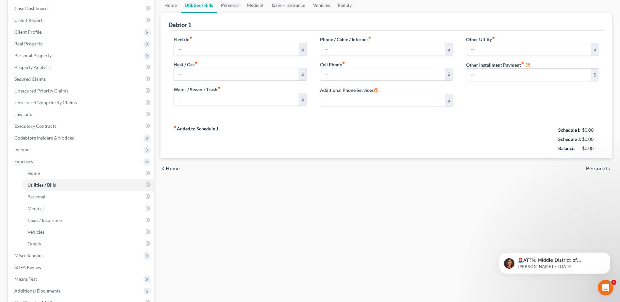
type input "0.00"
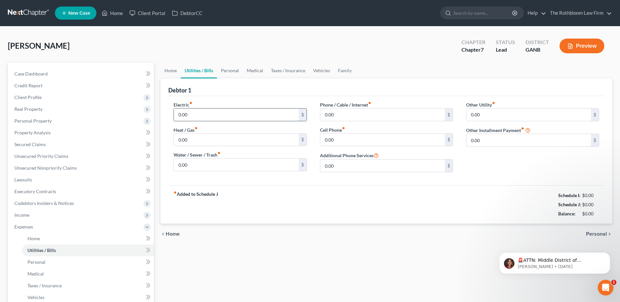
click at [183, 112] on input "0.00" at bounding box center [236, 114] width 125 height 12
type input "300.00"
click at [328, 112] on input "0.00" at bounding box center [382, 114] width 125 height 12
type input "405"
click at [191, 146] on div "Electric fiber_manual_record 300.00 $ Heat / Gas fiber_manual_record 0.00 $ Wat…" at bounding box center [240, 139] width 146 height 76
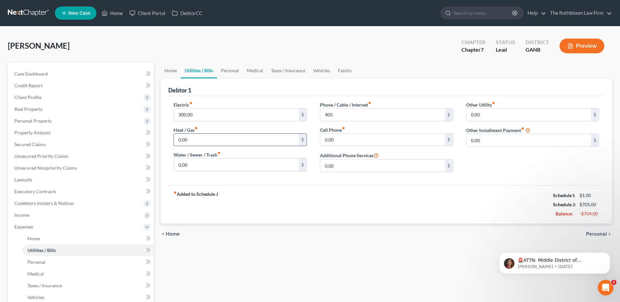
click at [194, 139] on input "0.00" at bounding box center [236, 140] width 125 height 12
type input "100"
click at [232, 71] on link "Personal" at bounding box center [230, 71] width 26 height 16
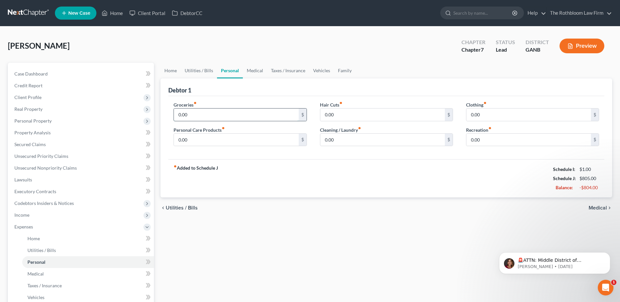
click at [196, 115] on input "0.00" at bounding box center [236, 114] width 125 height 12
type input "500"
click at [317, 70] on link "Vehicles" at bounding box center [321, 71] width 25 height 16
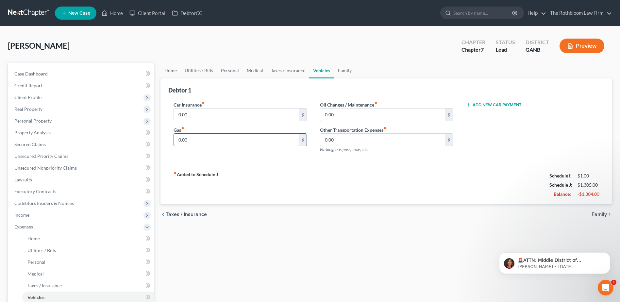
click at [195, 142] on input "0.00" at bounding box center [236, 140] width 125 height 12
type input "450"
click at [203, 117] on input "0.00" at bounding box center [236, 114] width 125 height 12
type input "600"
click at [345, 71] on link "Family" at bounding box center [345, 71] width 22 height 16
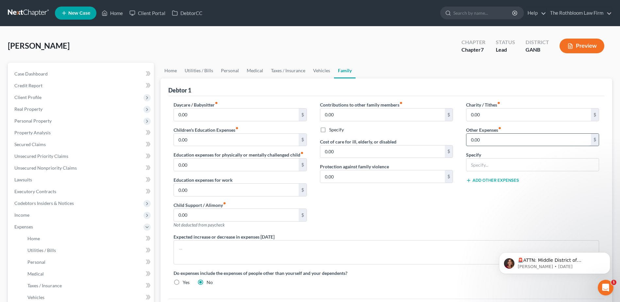
click at [488, 141] on input "0.00" at bounding box center [528, 140] width 125 height 12
type input "80"
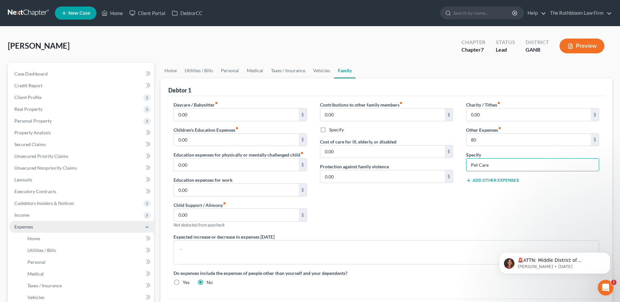
type input "Pet Care"
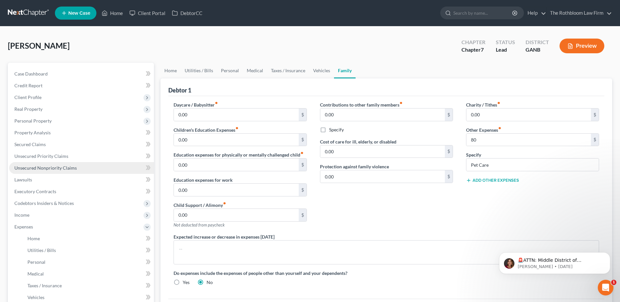
click at [50, 164] on link "Unsecured Nonpriority Claims" at bounding box center [81, 168] width 145 height 12
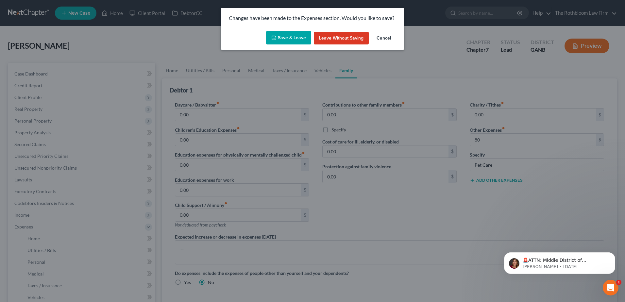
click at [285, 36] on button "Save & Leave" at bounding box center [288, 38] width 45 height 14
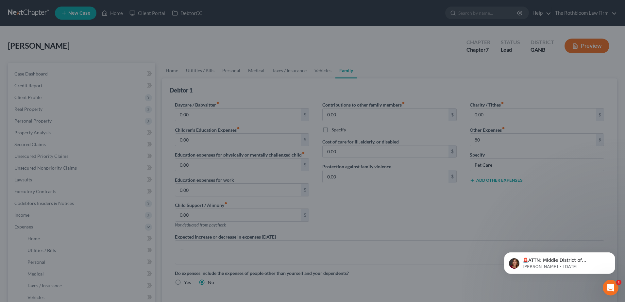
type input "80.00"
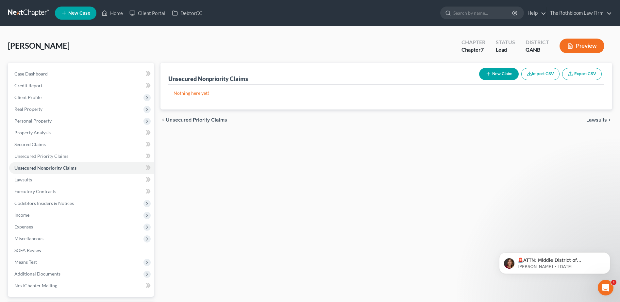
click at [491, 75] on button "New Claim" at bounding box center [499, 74] width 40 height 12
select select "0"
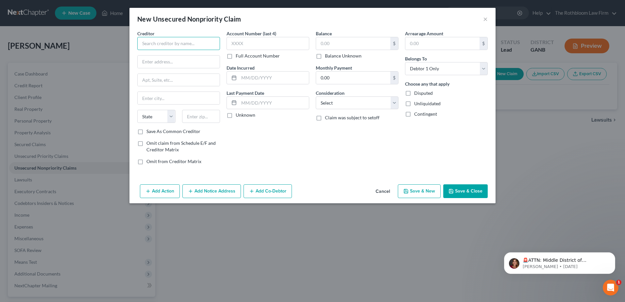
click at [159, 49] on input "text" at bounding box center [178, 43] width 83 height 13
type input "Synchrony Bank"
type input "P.O. Box 71710"
type input "19176"
click at [332, 42] on input "text" at bounding box center [353, 43] width 74 height 12
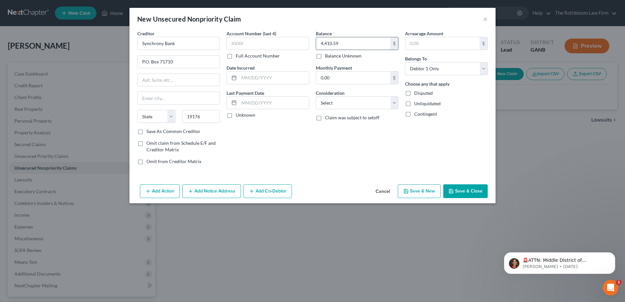
type input "4,410.59"
click at [322, 100] on select "Select Cable / Satellite Services Collection Agency Credit Card Debt Debt Couns…" at bounding box center [357, 102] width 83 height 13
select select "2"
click at [316, 96] on select "Select Cable / Satellite Services Collection Agency Credit Card Debt Debt Couns…" at bounding box center [357, 102] width 83 height 13
click at [470, 192] on button "Save & Close" at bounding box center [465, 191] width 44 height 14
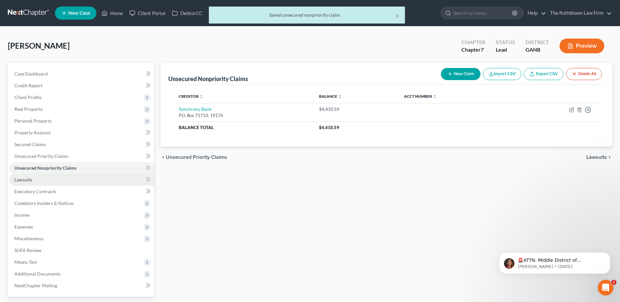
click at [25, 178] on span "Lawsuits" at bounding box center [23, 180] width 18 height 6
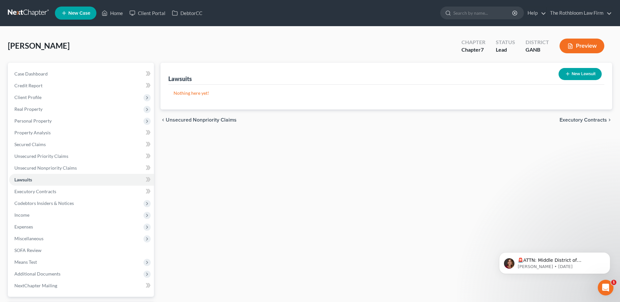
click at [577, 74] on button "New Lawsuit" at bounding box center [580, 74] width 43 height 12
select select "0"
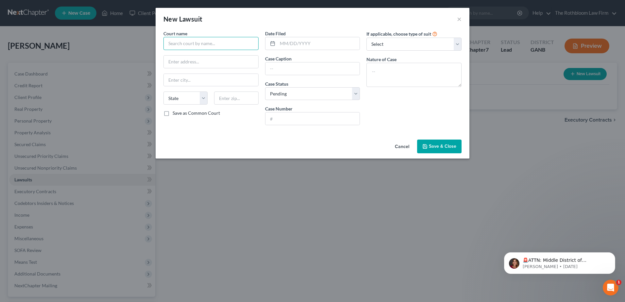
click at [171, 42] on input "text" at bounding box center [210, 43] width 95 height 13
type input "Magistrate Court of Gwinnett County"
click at [319, 47] on input "text" at bounding box center [318, 43] width 82 height 12
type input "08/14/2025"
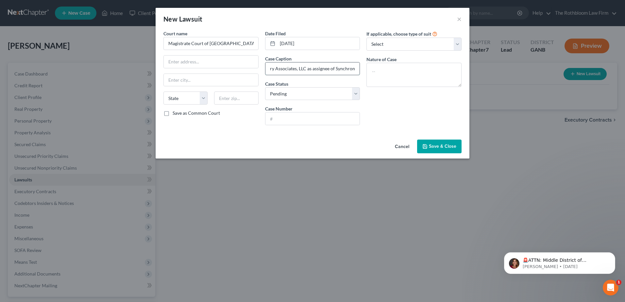
click at [358, 69] on input "Portfolio Recovery Associates, LLC as assignee of Synchrony" at bounding box center [312, 68] width 94 height 12
type input "Portfolio Recovery Associates, LLC as assignee of Synchrony Bank v. Julio Perez"
click at [279, 116] on input "text" at bounding box center [312, 118] width 94 height 12
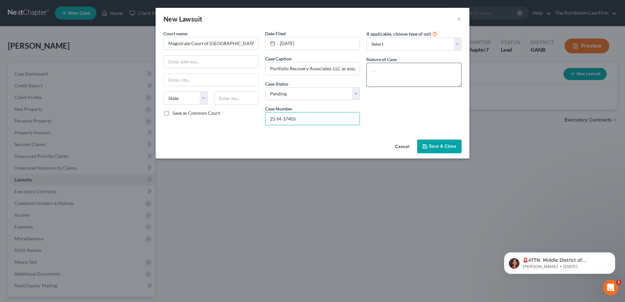
type input "25-M-37405"
click at [380, 71] on textarea at bounding box center [413, 75] width 95 height 24
type textarea "Complaint on Contract"
click at [438, 151] on button "Save & Close" at bounding box center [439, 147] width 44 height 14
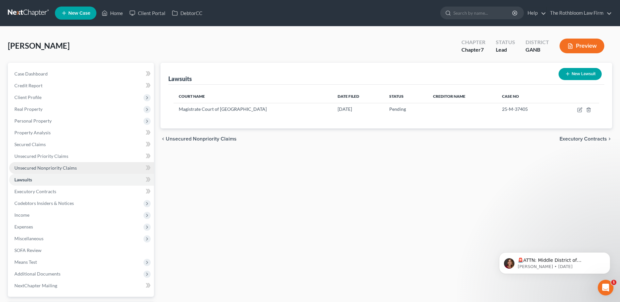
click at [53, 171] on link "Unsecured Nonpriority Claims" at bounding box center [81, 168] width 145 height 12
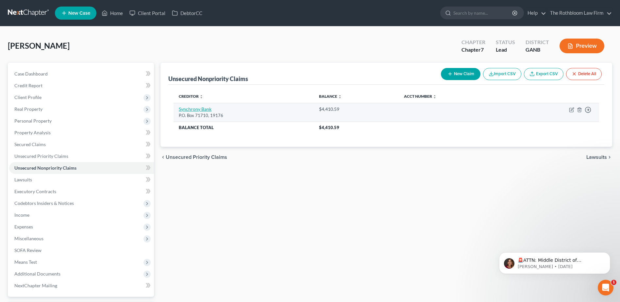
click at [194, 109] on link "Synchrony Bank" at bounding box center [195, 109] width 33 height 6
select select "2"
select select "0"
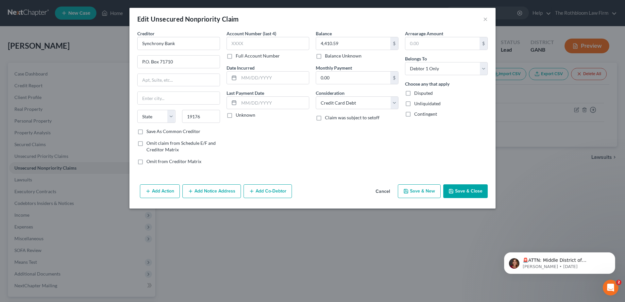
click at [211, 194] on button "Add Notice Address" at bounding box center [211, 191] width 58 height 14
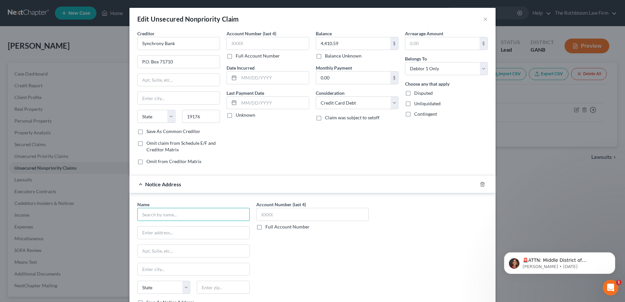
click at [148, 213] on input "text" at bounding box center [193, 214] width 112 height 13
type input "Paige Richardson"
type input "Mandarich Law Group, LLP"
type input "175 Townpark Dr., Suite 100"
type input "30144"
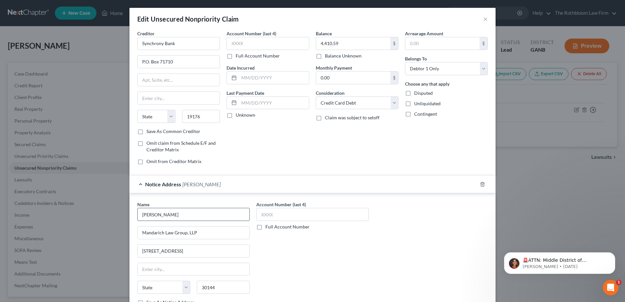
type input "Kennesaw"
select select "10"
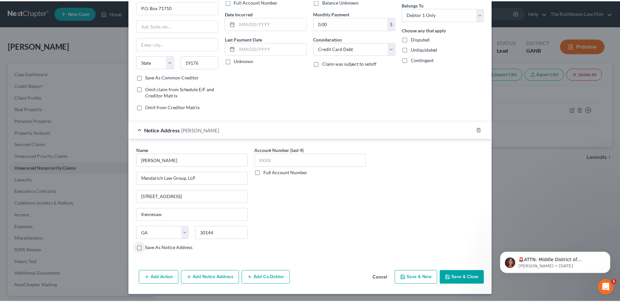
scroll to position [55, 0]
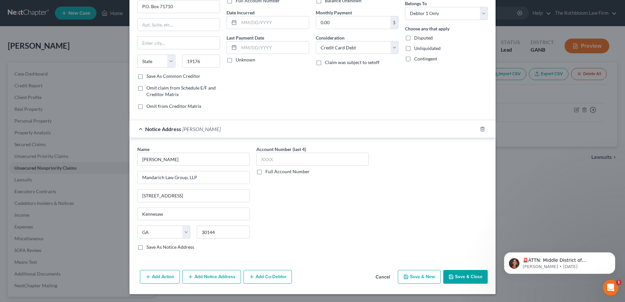
click at [456, 279] on button "Save & Close" at bounding box center [465, 277] width 44 height 14
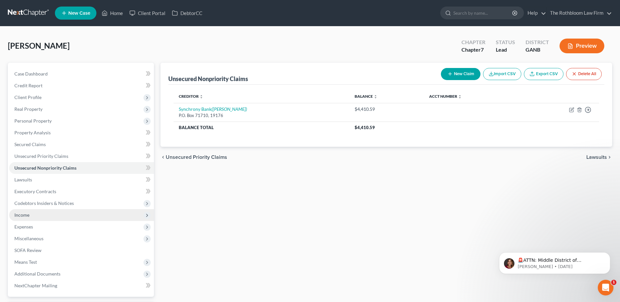
click at [27, 217] on span "Income" at bounding box center [21, 215] width 15 height 6
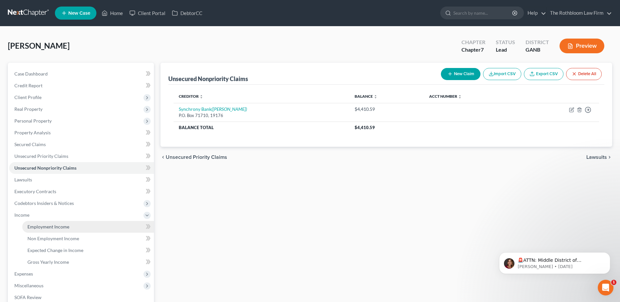
click at [56, 228] on span "Employment Income" at bounding box center [48, 227] width 42 height 6
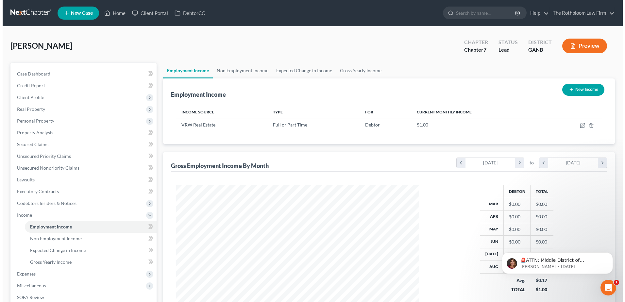
scroll to position [121, 256]
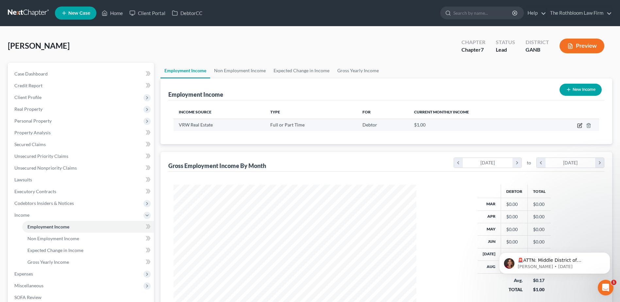
click at [579, 126] on icon "button" at bounding box center [579, 125] width 5 height 5
select select "0"
select select "10"
select select "0"
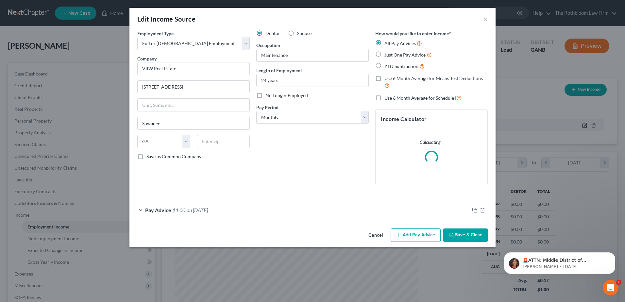
scroll to position [122, 258]
click at [162, 213] on div "Pay Advice $1.00 on 09/01/2025" at bounding box center [299, 209] width 340 height 17
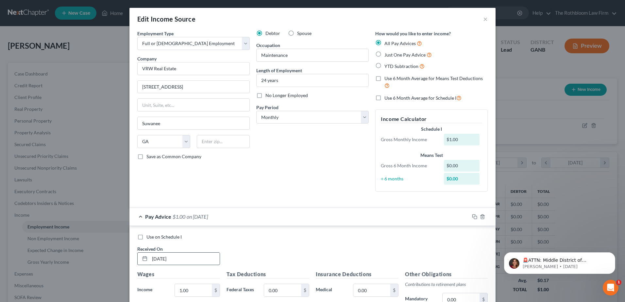
click at [160, 258] on input "09/01/2025" at bounding box center [185, 259] width 70 height 12
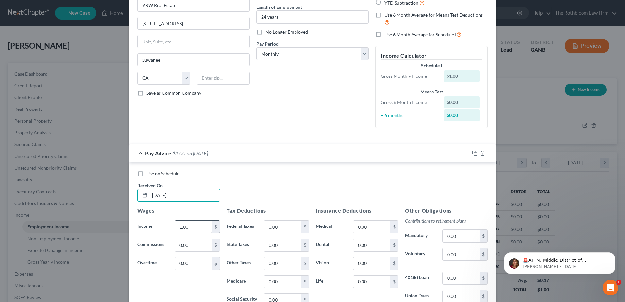
scroll to position [65, 0]
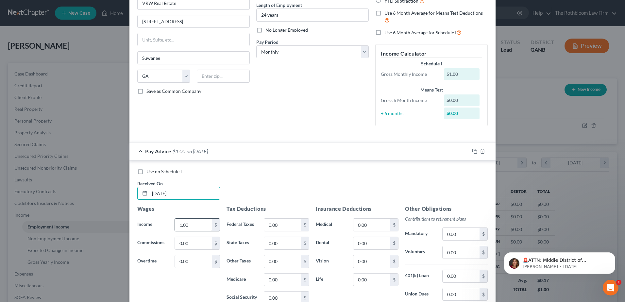
type input "09/04/2025"
click at [192, 223] on input "1.00" at bounding box center [193, 225] width 37 height 12
type input "1,620"
click at [272, 225] on input "0.00" at bounding box center [282, 225] width 37 height 12
type input "183.15"
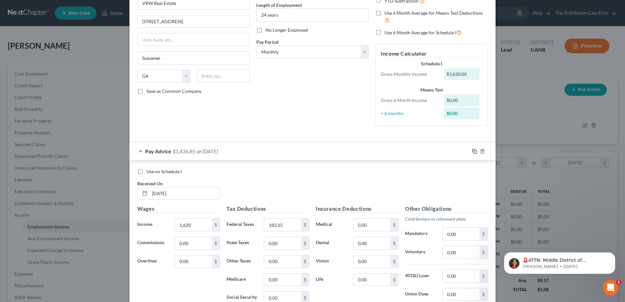
click at [473, 151] on icon "button" at bounding box center [474, 151] width 5 height 5
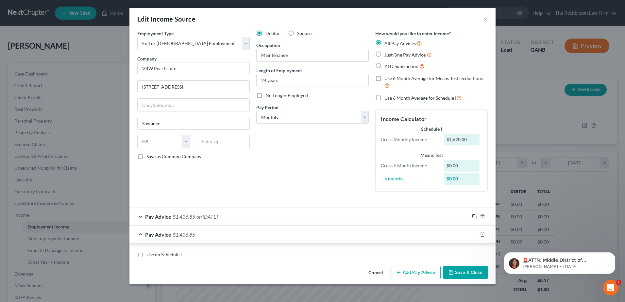
scroll to position [0, 0]
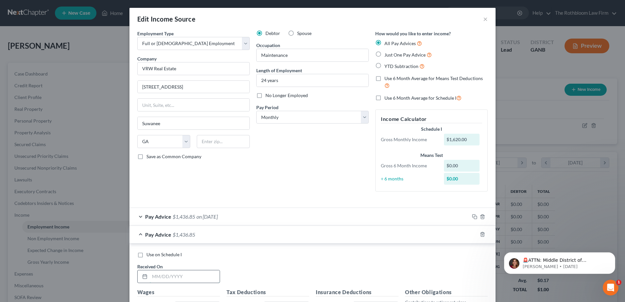
click at [162, 276] on input "text" at bounding box center [185, 276] width 70 height 12
click at [161, 275] on input "07/214/2025" at bounding box center [185, 276] width 70 height 12
type input "07/24/2025"
click at [480, 233] on icon "button" at bounding box center [482, 234] width 5 height 5
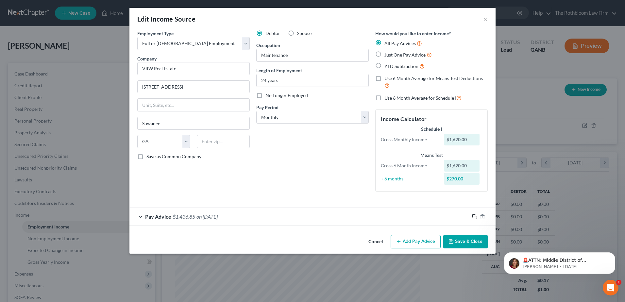
click at [476, 217] on rect "button" at bounding box center [475, 217] width 3 height 3
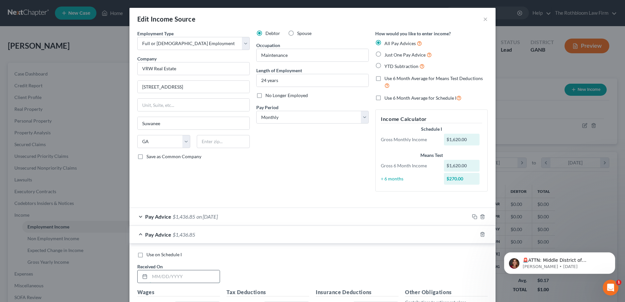
click at [161, 276] on input "text" at bounding box center [185, 276] width 70 height 12
type input "07/24/2025"
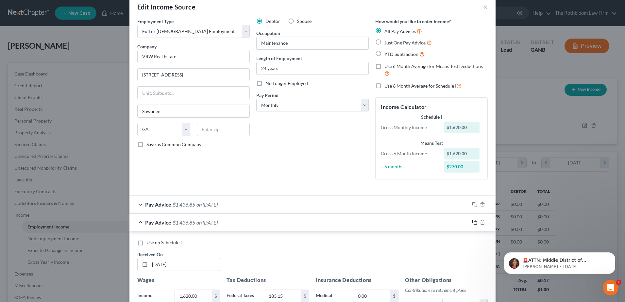
click at [473, 222] on icon "button" at bounding box center [474, 222] width 5 height 5
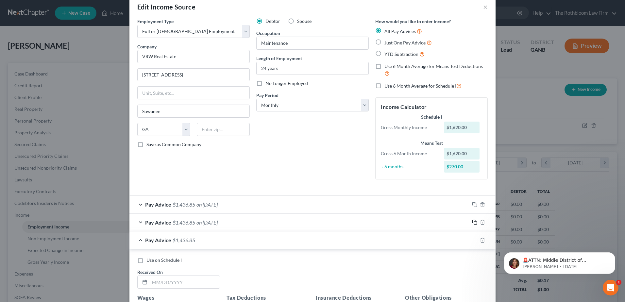
scroll to position [45, 0]
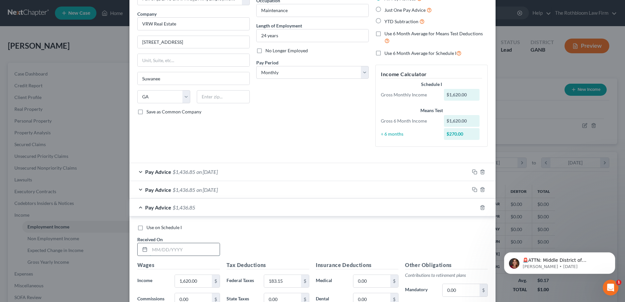
click at [159, 243] on input "text" at bounding box center [185, 249] width 70 height 12
type input "08/21/2025"
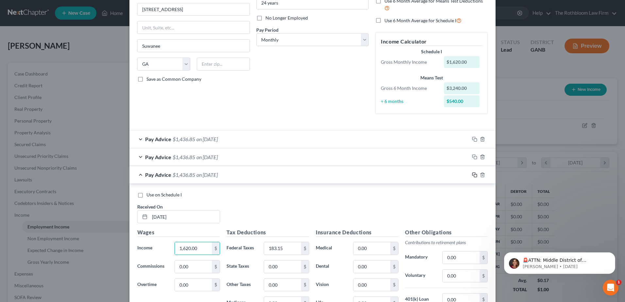
click at [474, 174] on rect "button" at bounding box center [475, 175] width 3 height 3
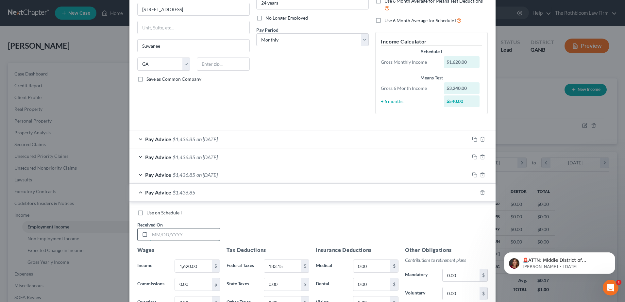
click at [155, 238] on input "text" at bounding box center [185, 234] width 70 height 12
click at [155, 238] on input "07/10" at bounding box center [185, 234] width 70 height 12
click at [193, 232] on input "07/10" at bounding box center [185, 234] width 70 height 12
click at [164, 233] on input "07/10" at bounding box center [185, 234] width 70 height 12
click at [175, 233] on input "07/10/2024" at bounding box center [185, 234] width 70 height 12
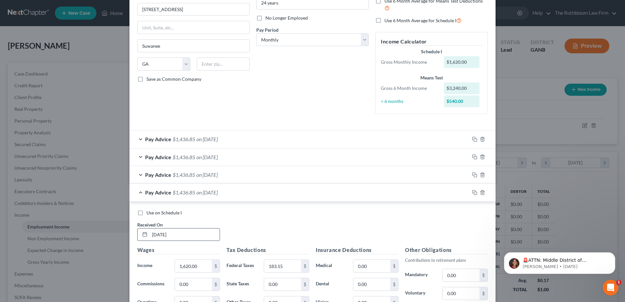
type input "07/10/2025"
click at [473, 190] on icon "button" at bounding box center [473, 191] width 3 height 3
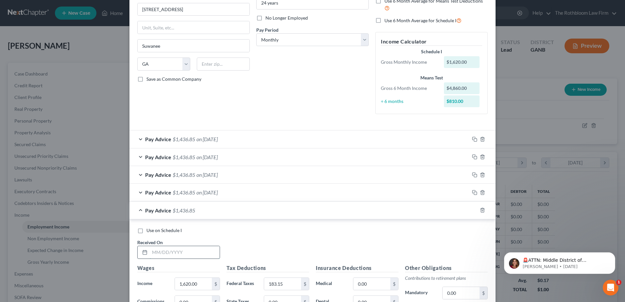
click at [171, 247] on input "text" at bounding box center [185, 252] width 70 height 12
type input "08/07/2025"
click at [472, 211] on icon "button" at bounding box center [474, 210] width 5 height 5
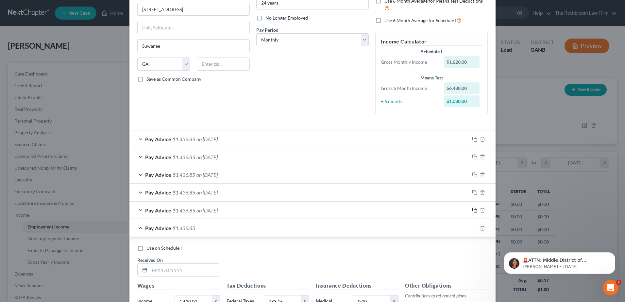
scroll to position [110, 0]
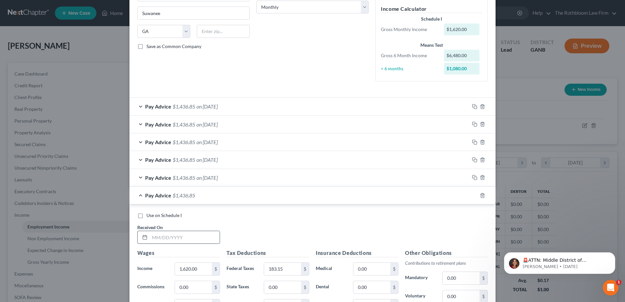
click at [161, 242] on input "text" at bounding box center [185, 237] width 70 height 12
type input "06/26/2024"
click at [285, 270] on input "183.15" at bounding box center [282, 269] width 37 height 12
click at [285, 269] on input "183.15" at bounding box center [282, 269] width 37 height 12
click at [281, 267] on input "183.15" at bounding box center [282, 269] width 37 height 12
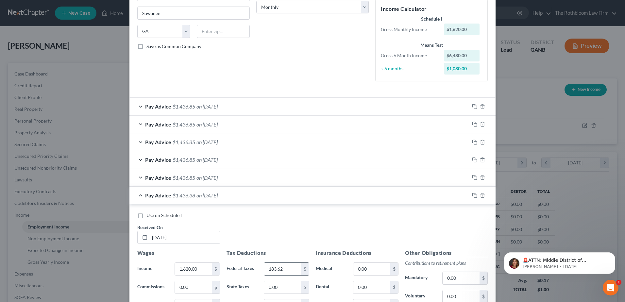
type input "183.62"
click at [473, 196] on icon "button" at bounding box center [474, 195] width 5 height 5
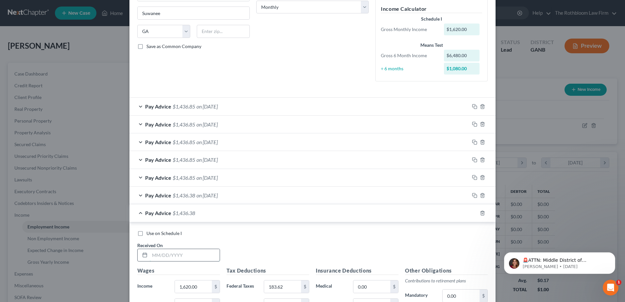
click at [178, 255] on input "text" at bounding box center [185, 255] width 70 height 12
type input "05/15/2025"
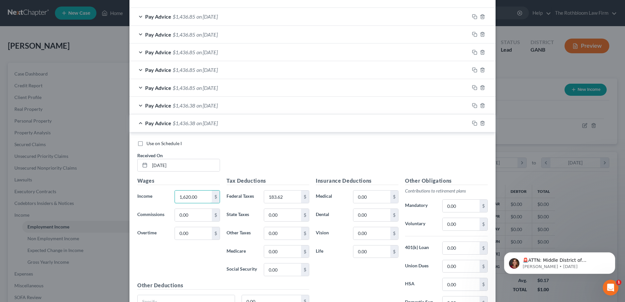
scroll to position [208, 0]
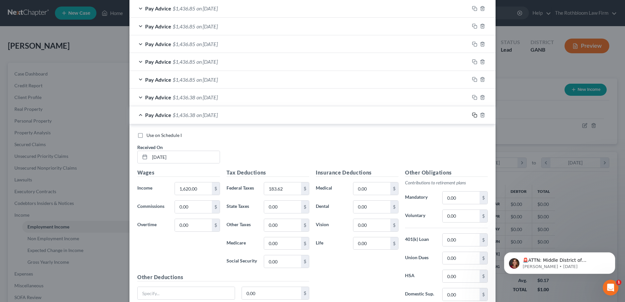
click at [472, 115] on icon "button" at bounding box center [474, 114] width 5 height 5
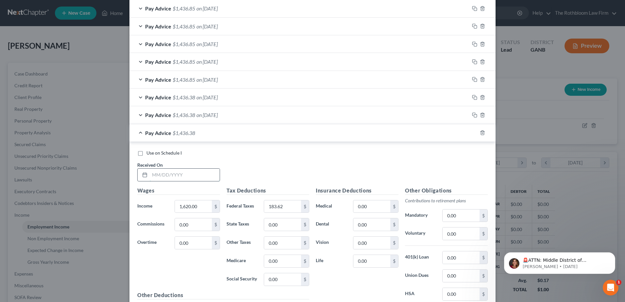
click at [163, 175] on input "text" at bounding box center [185, 175] width 70 height 12
type input "06/12/2025"
click at [472, 133] on icon "button" at bounding box center [474, 132] width 5 height 5
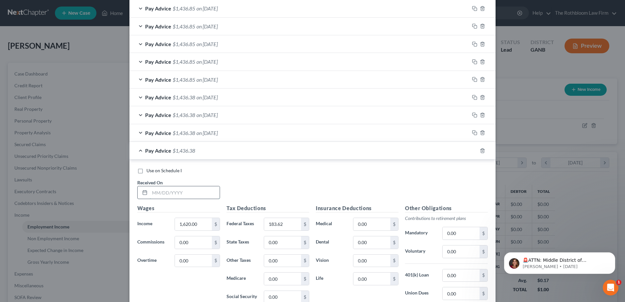
click at [192, 192] on input "text" at bounding box center [185, 192] width 70 height 12
type input "05/29/2025"
type input "1,620"
click at [472, 152] on icon "button" at bounding box center [474, 150] width 5 height 5
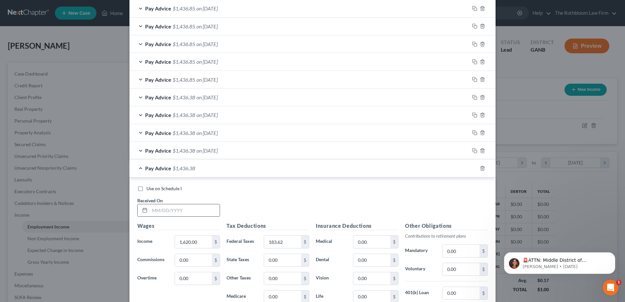
click at [154, 215] on input "text" at bounding box center [185, 210] width 70 height 12
type input "05/01/2025"
click at [475, 170] on icon "button" at bounding box center [474, 168] width 5 height 5
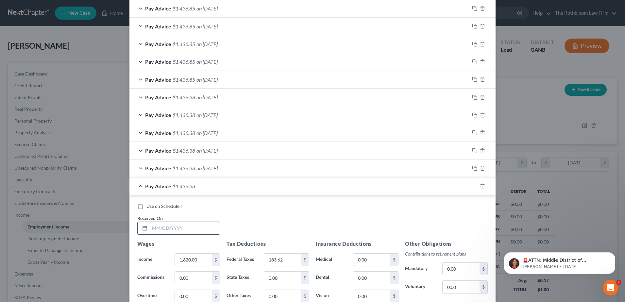
click at [173, 227] on input "text" at bounding box center [185, 228] width 70 height 12
type input "04/17/2025"
click at [472, 185] on icon "button" at bounding box center [474, 185] width 5 height 5
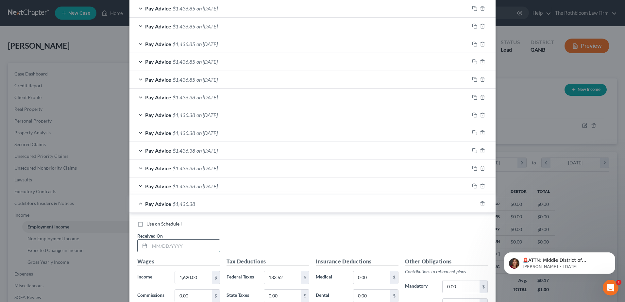
click at [167, 250] on input "text" at bounding box center [185, 246] width 70 height 12
type input "04/03/2025"
click at [474, 205] on rect "button" at bounding box center [475, 204] width 3 height 3
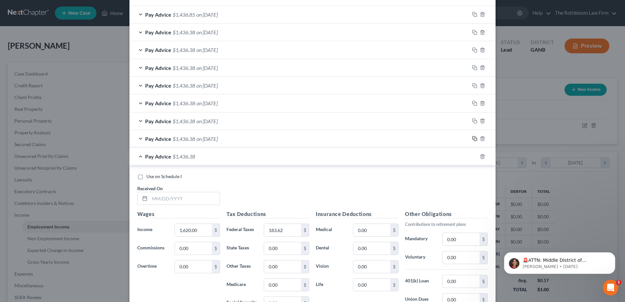
scroll to position [339, 0]
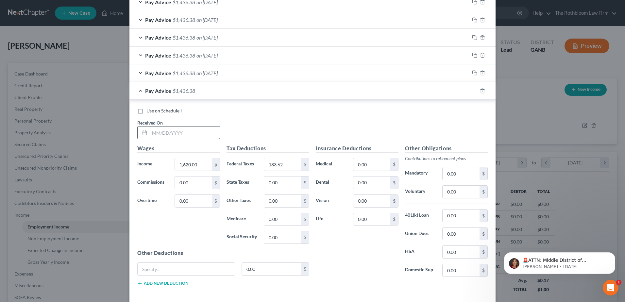
click at [185, 133] on input "text" at bounding box center [185, 132] width 70 height 12
type input "03/20/2025"
click at [474, 92] on rect "button" at bounding box center [475, 91] width 3 height 3
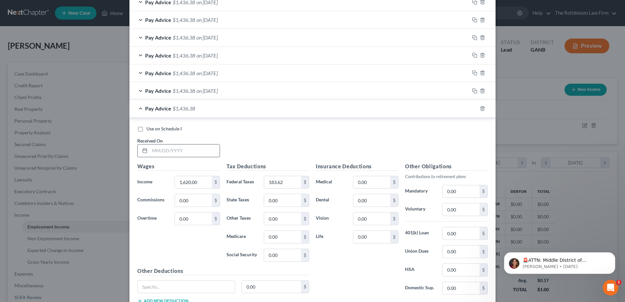
click at [166, 152] on input "text" at bounding box center [185, 150] width 70 height 12
type input "03/06/2028"
click at [472, 109] on icon "button" at bounding box center [473, 107] width 3 height 3
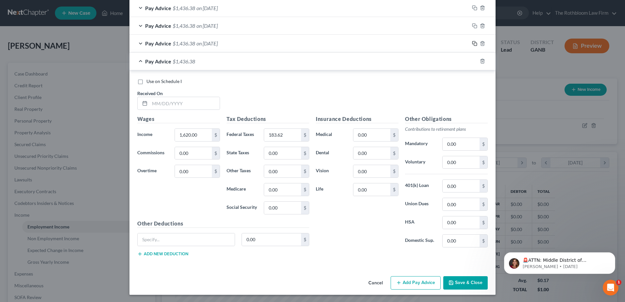
scroll to position [405, 0]
click at [186, 107] on input "text" at bounding box center [185, 102] width 70 height 12
type input "06/27/2024"
click at [289, 135] on input "183.62" at bounding box center [282, 134] width 37 height 12
type input "193.19"
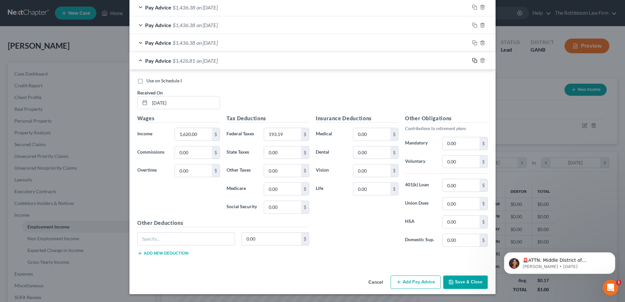
click at [474, 61] on rect "button" at bounding box center [475, 61] width 3 height 3
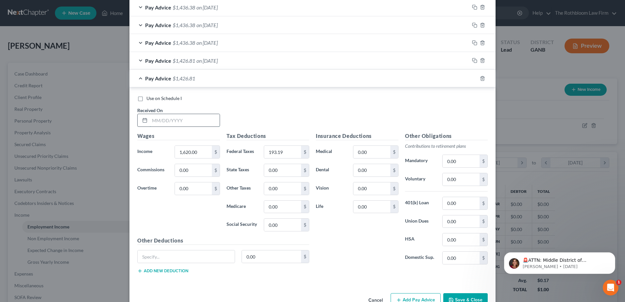
click at [182, 120] on input "text" at bounding box center [185, 120] width 70 height 12
type input "07/11/2024"
click at [282, 150] on input "193.19" at bounding box center [282, 152] width 37 height 12
type input "186.62"
click at [472, 78] on icon "button" at bounding box center [474, 78] width 5 height 5
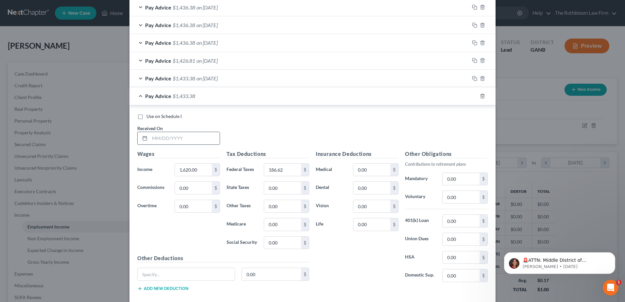
click at [162, 139] on input "text" at bounding box center [185, 138] width 70 height 12
type input "07/25/2025"
click at [482, 97] on icon "button" at bounding box center [482, 95] width 5 height 5
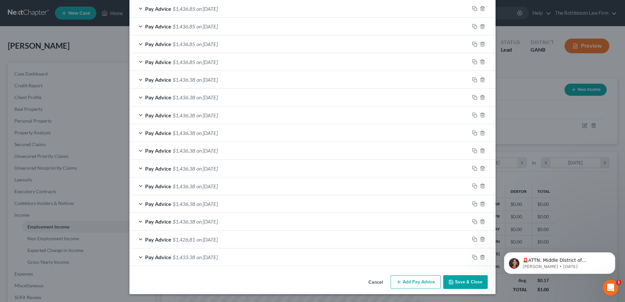
scroll to position [226, 0]
click at [480, 258] on icon "button" at bounding box center [482, 257] width 5 height 5
click at [480, 258] on icon "button" at bounding box center [482, 256] width 5 height 5
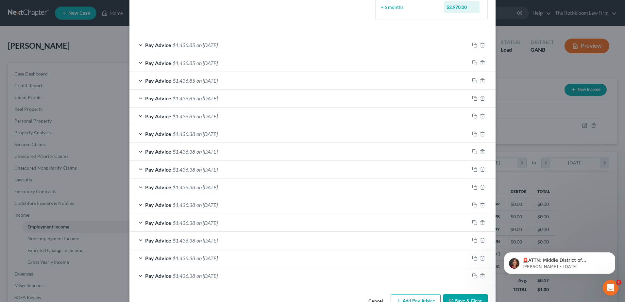
scroll to position [158, 0]
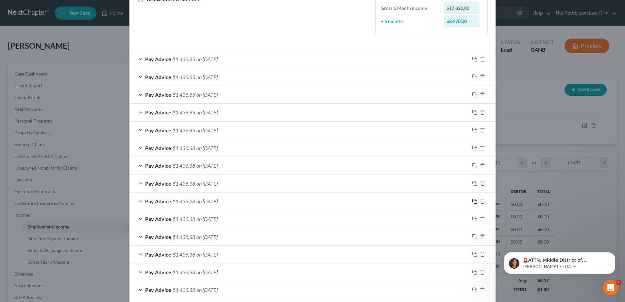
click at [474, 201] on icon "button" at bounding box center [474, 201] width 5 height 5
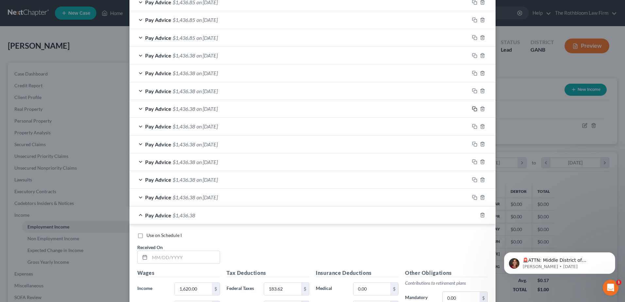
scroll to position [321, 0]
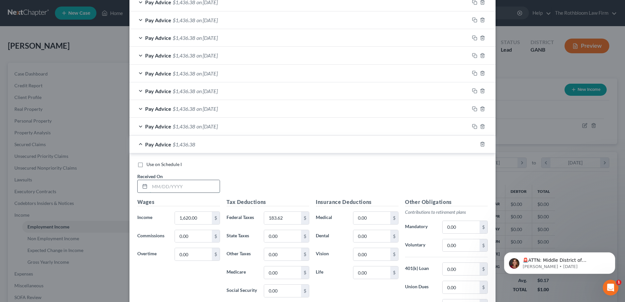
click at [162, 186] on input "text" at bounding box center [185, 186] width 70 height 12
type input "05/15/2025"
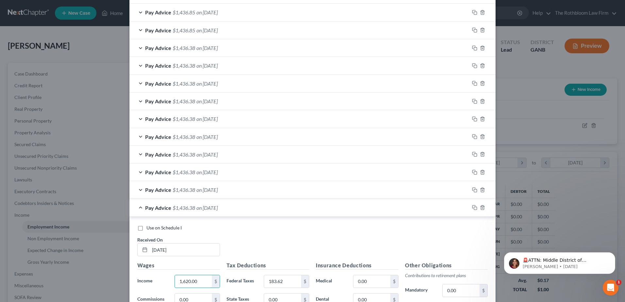
scroll to position [256, 0]
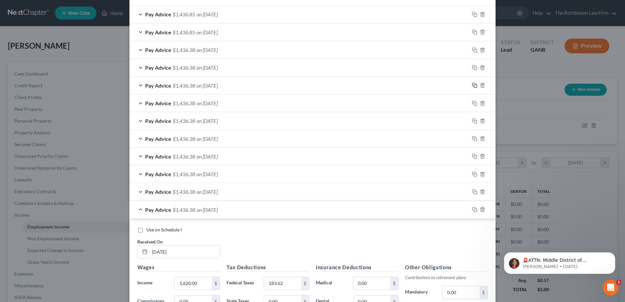
click at [472, 84] on icon "button" at bounding box center [474, 85] width 5 height 5
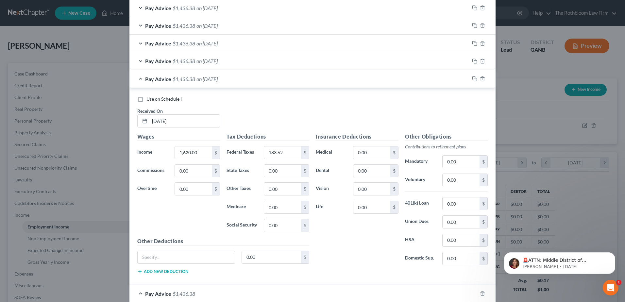
scroll to position [517, 0]
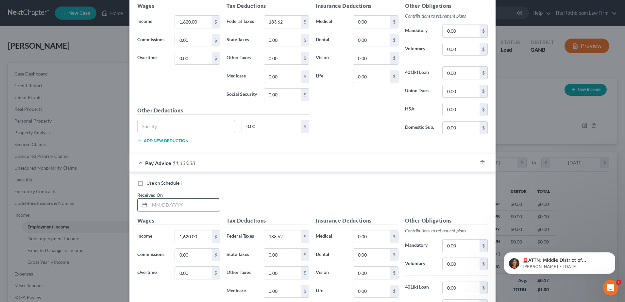
click at [168, 207] on input "text" at bounding box center [185, 205] width 70 height 12
type input "06/26/2025"
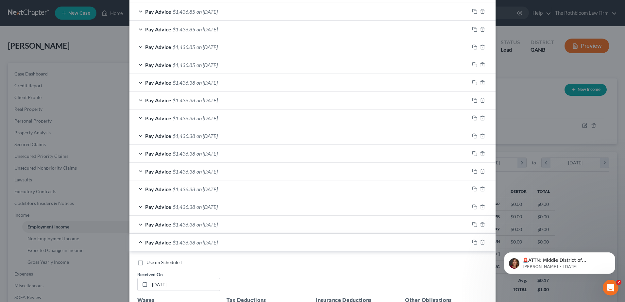
scroll to position [354, 0]
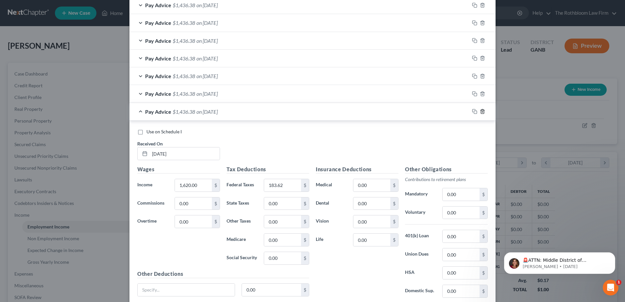
click at [480, 113] on icon "button" at bounding box center [482, 111] width 5 height 5
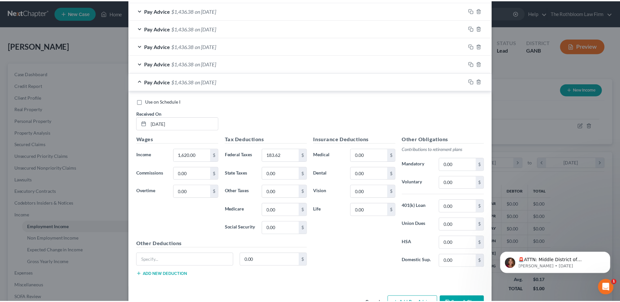
scroll to position [405, 0]
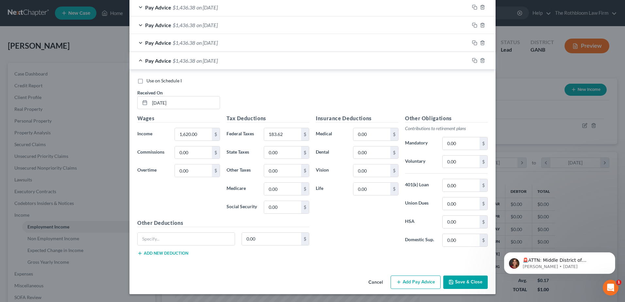
click at [462, 282] on button "Save & Close" at bounding box center [465, 282] width 44 height 14
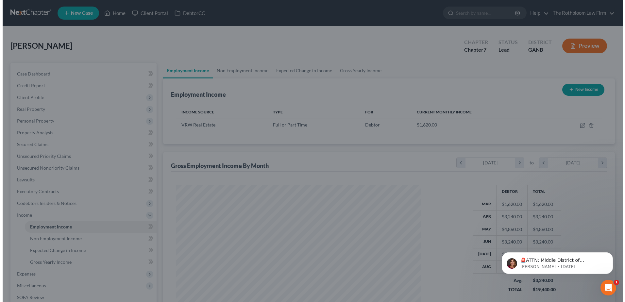
scroll to position [326680, 326545]
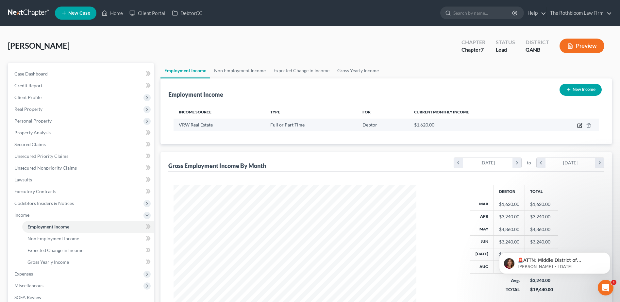
click at [577, 127] on icon "button" at bounding box center [579, 126] width 4 height 4
select select "0"
select select "10"
select select "0"
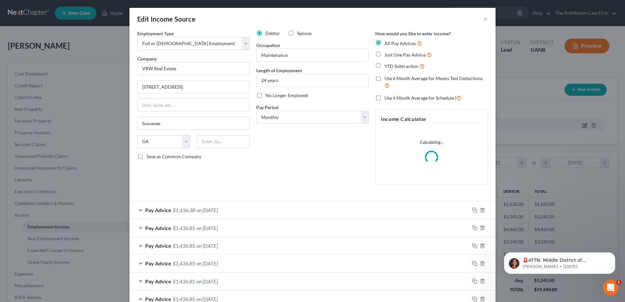
scroll to position [122, 258]
click at [384, 78] on label "Use 6 Month Average for Means Test Deductions" at bounding box center [435, 82] width 103 height 14
click at [387, 78] on input "Use 6 Month Average for Means Test Deductions" at bounding box center [389, 77] width 4 height 4
checkbox input "true"
click at [384, 98] on label "Use 6 Month Average for Schedule I" at bounding box center [422, 98] width 77 height 8
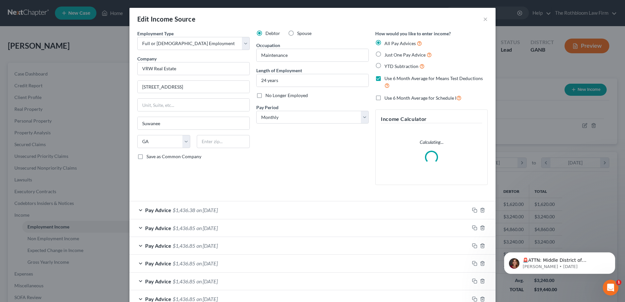
click at [387, 98] on input "Use 6 Month Average for Schedule I" at bounding box center [389, 96] width 4 height 4
checkbox input "true"
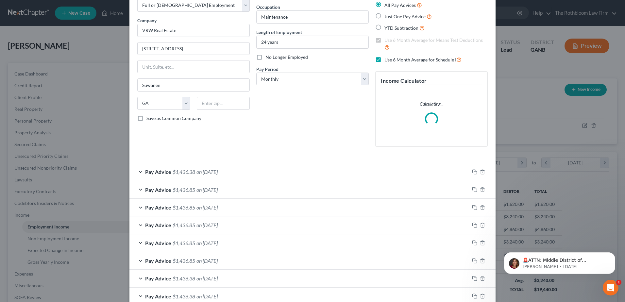
scroll to position [98, 0]
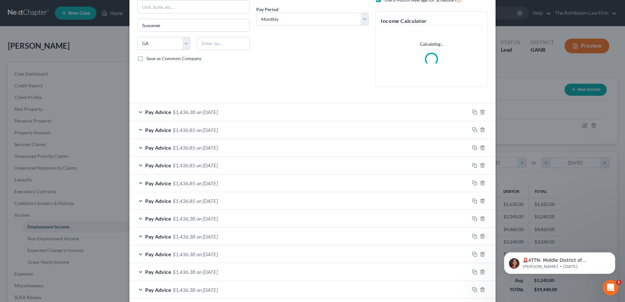
click at [215, 110] on form "Employment Type * Select Full or Part Time Employment Self Employment Company *…" at bounding box center [312, 151] width 350 height 438
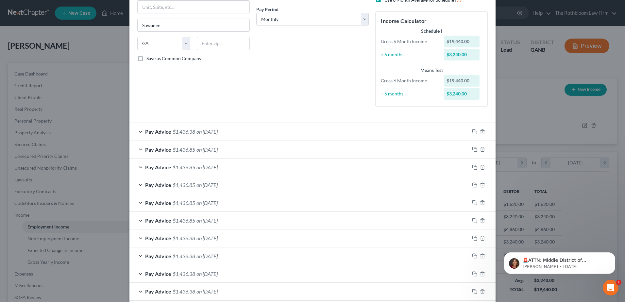
click at [234, 128] on div "Pay Advice $1,436.38 on 03/06/2028" at bounding box center [299, 131] width 340 height 17
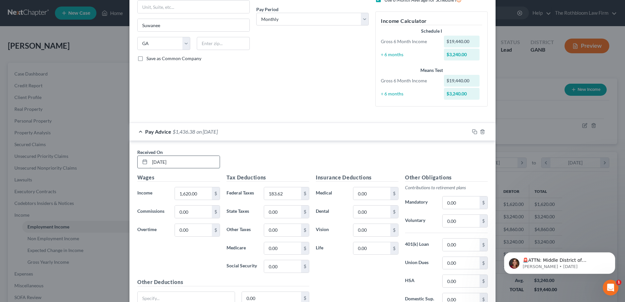
click at [185, 163] on input "03/06/2028" at bounding box center [185, 162] width 70 height 12
type input "03/06/2025"
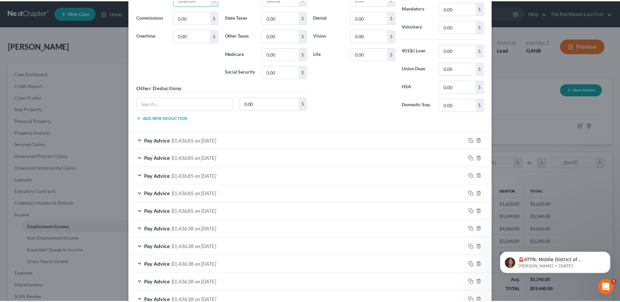
scroll to position [406, 0]
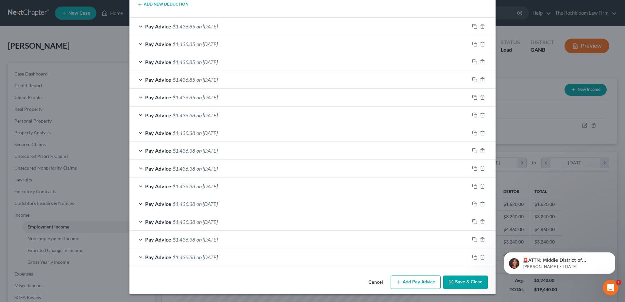
click at [464, 284] on button "Save & Close" at bounding box center [465, 282] width 44 height 14
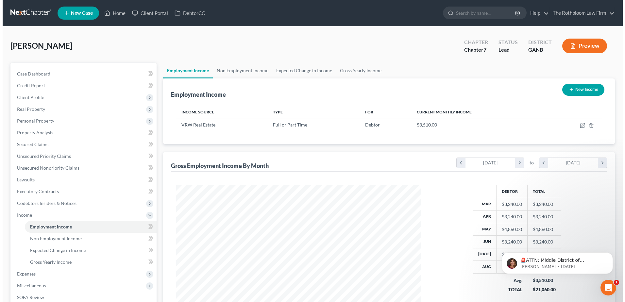
scroll to position [326680, 326545]
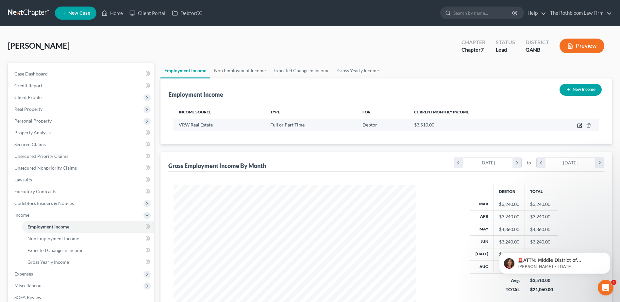
click at [579, 126] on icon "button" at bounding box center [580, 124] width 3 height 3
select select "0"
select select "10"
select select "0"
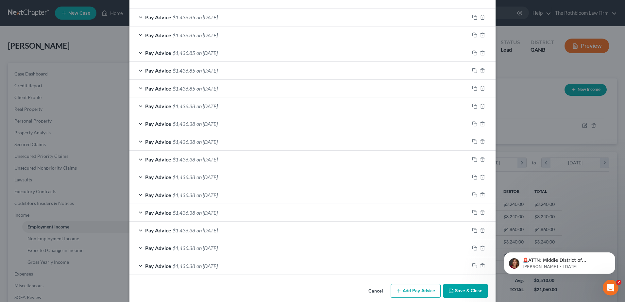
scroll to position [221, 0]
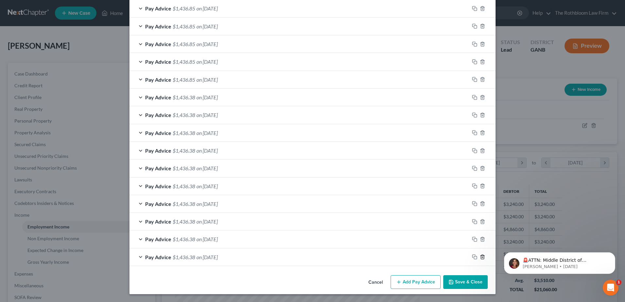
click at [480, 256] on polyline "button" at bounding box center [482, 256] width 4 height 0
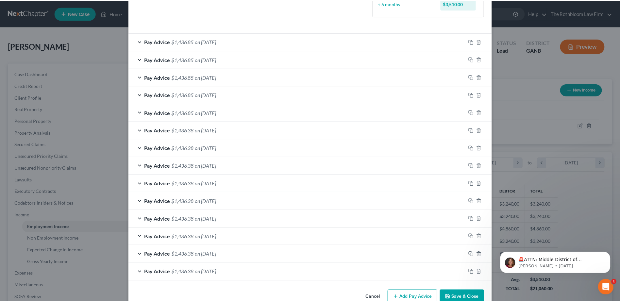
scroll to position [203, 0]
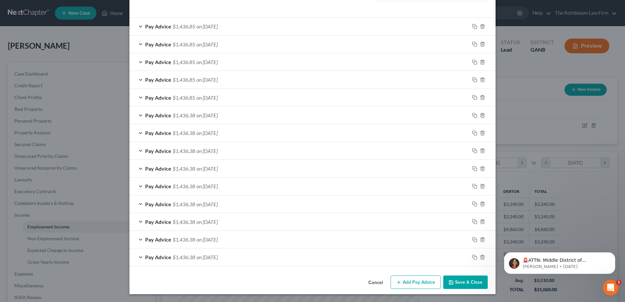
click at [466, 284] on button "Save & Close" at bounding box center [465, 282] width 44 height 14
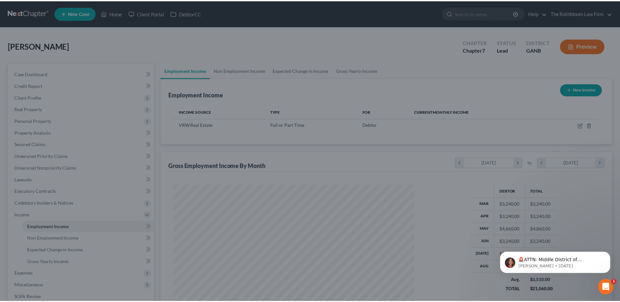
scroll to position [326680, 326545]
